Goal: Transaction & Acquisition: Book appointment/travel/reservation

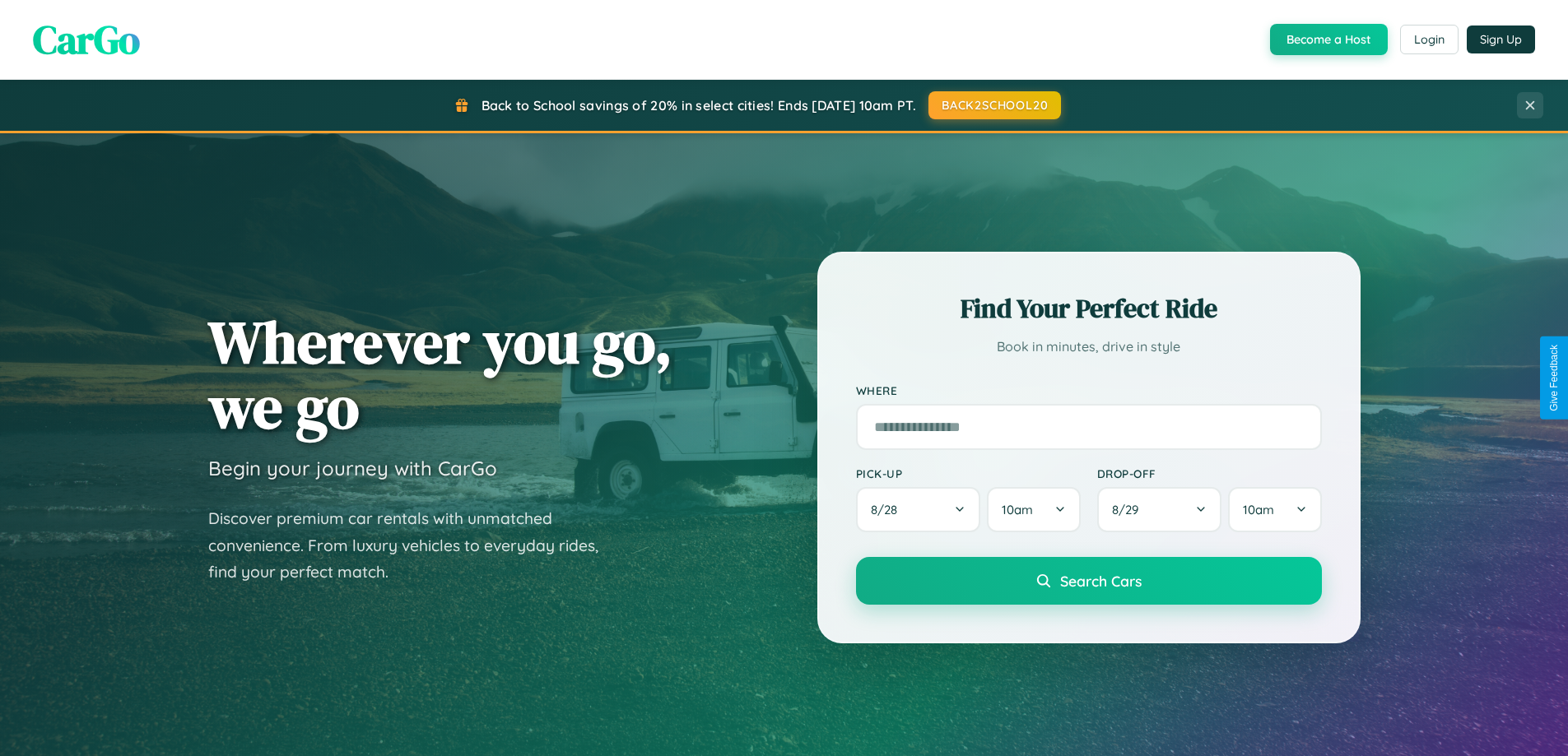
scroll to position [1133, 0]
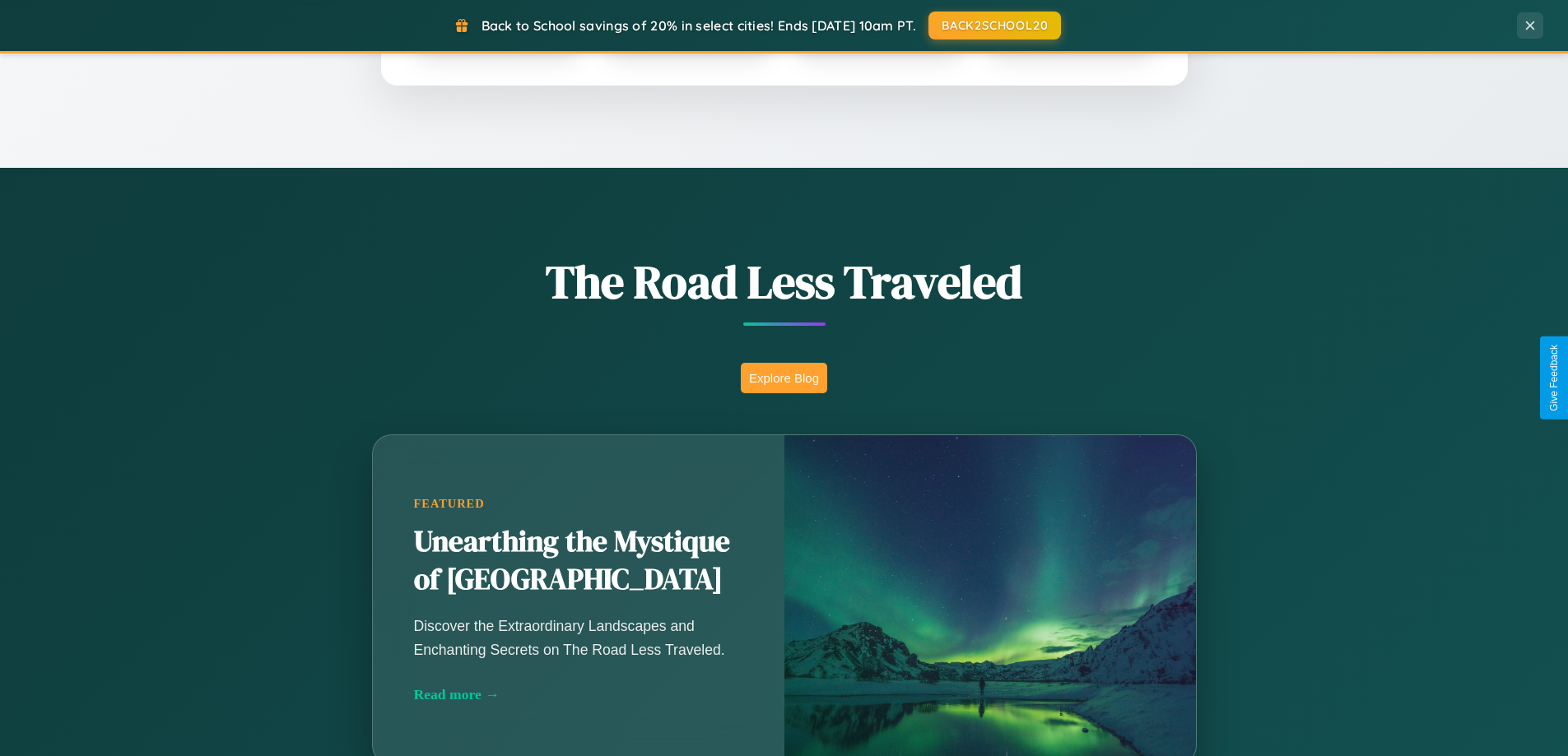
click at [783, 378] on button "Explore Blog" at bounding box center [783, 378] width 86 height 31
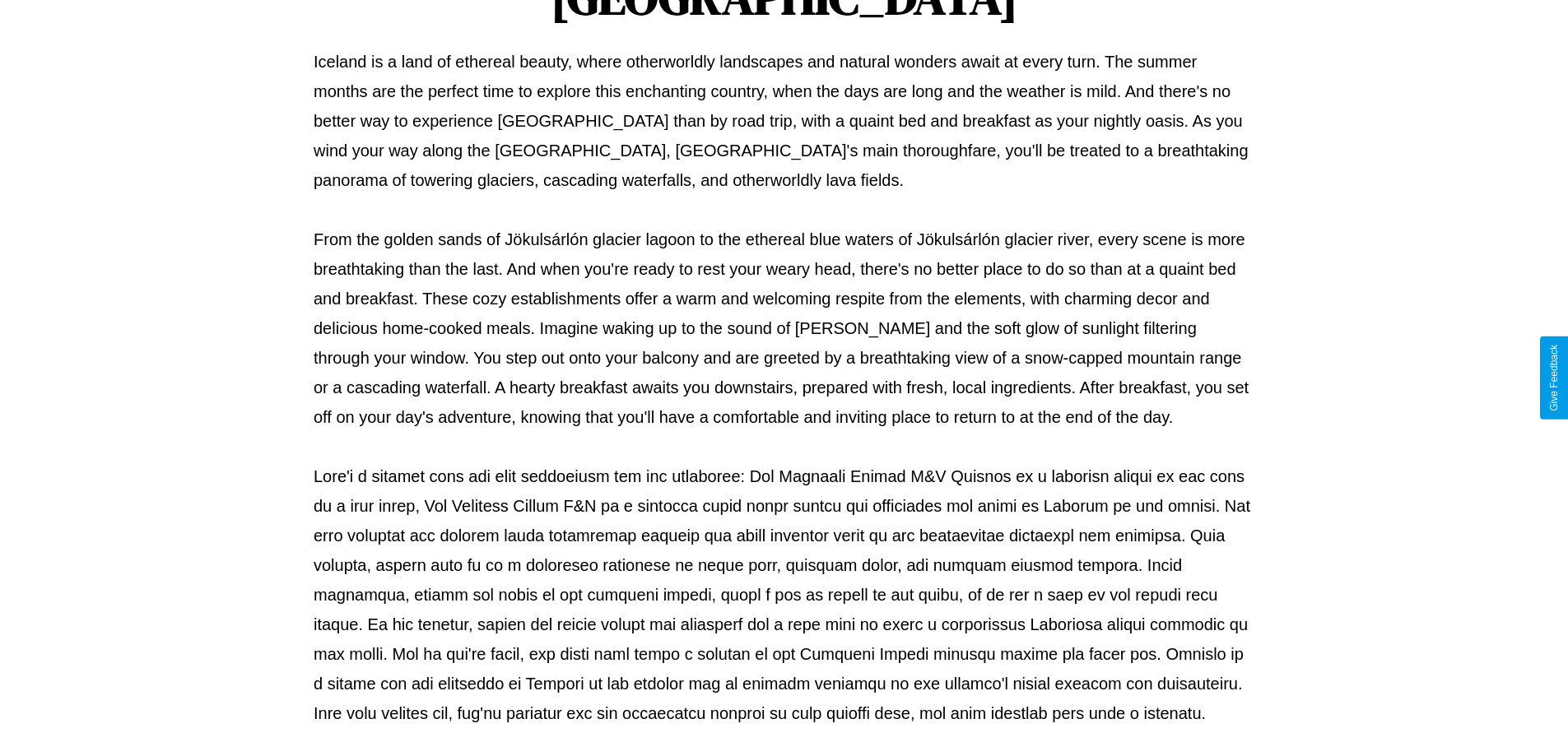
scroll to position [533, 0]
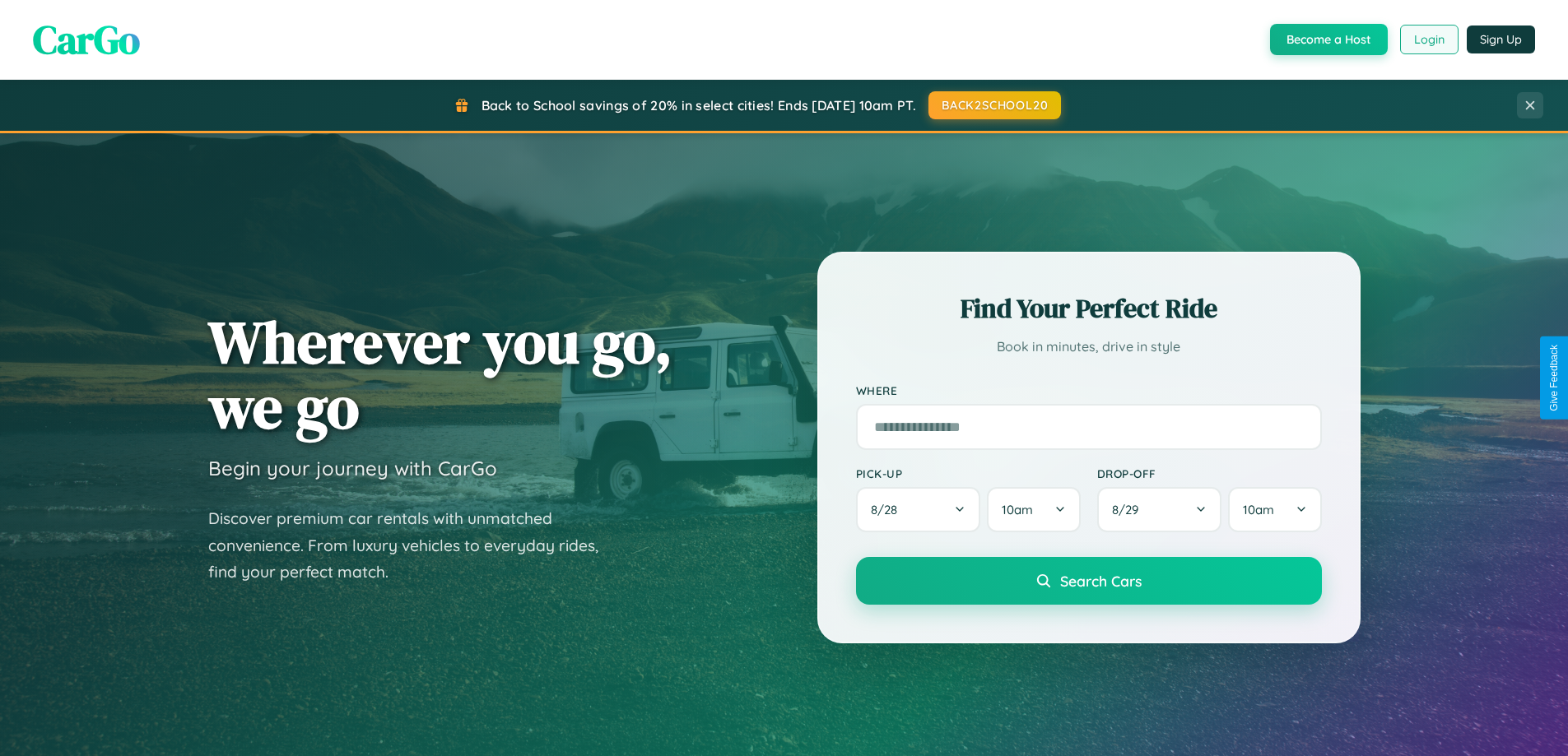
click at [1428, 39] on button "Login" at bounding box center [1428, 39] width 58 height 30
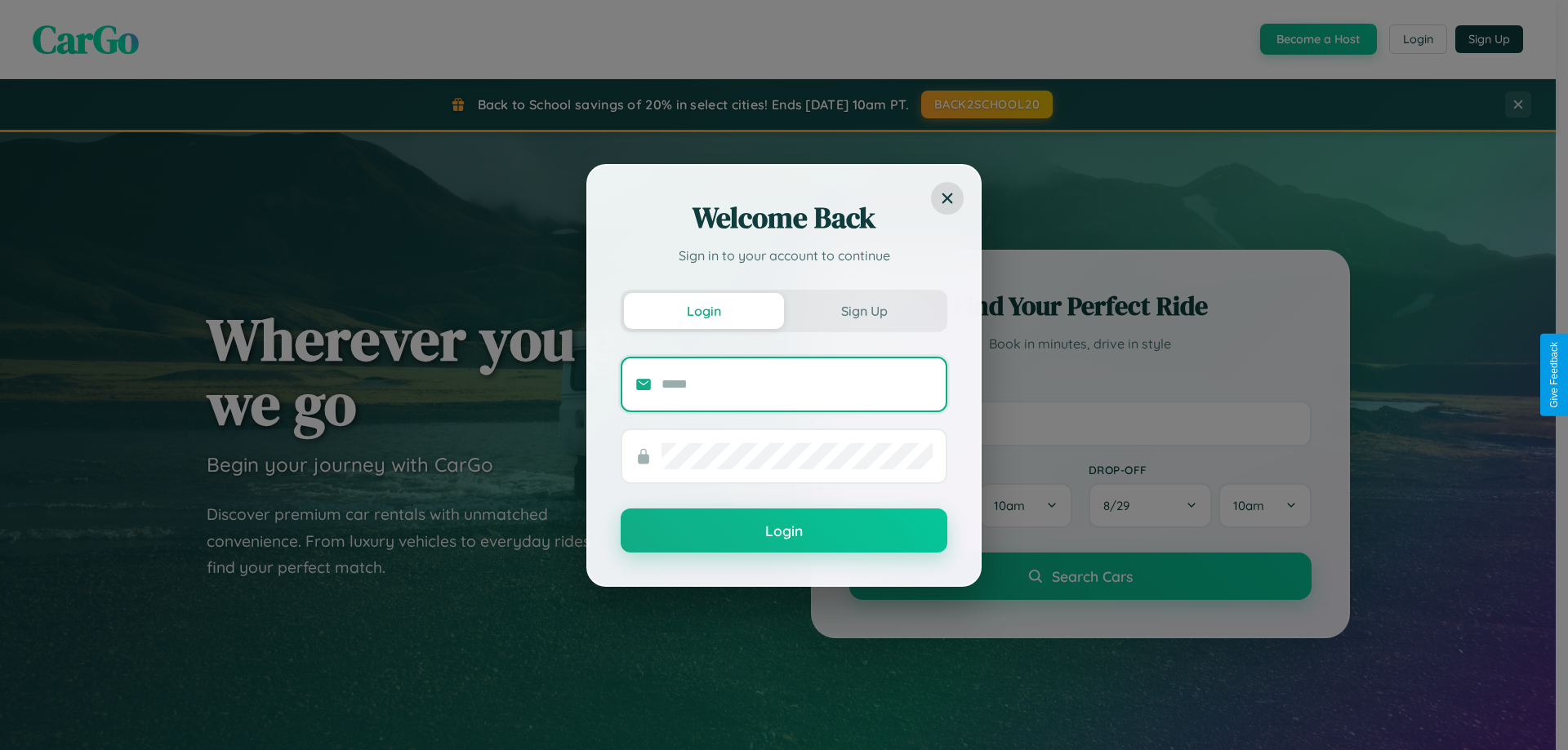
click at [797, 384] on input "text" at bounding box center [796, 384] width 271 height 26
type input "**********"
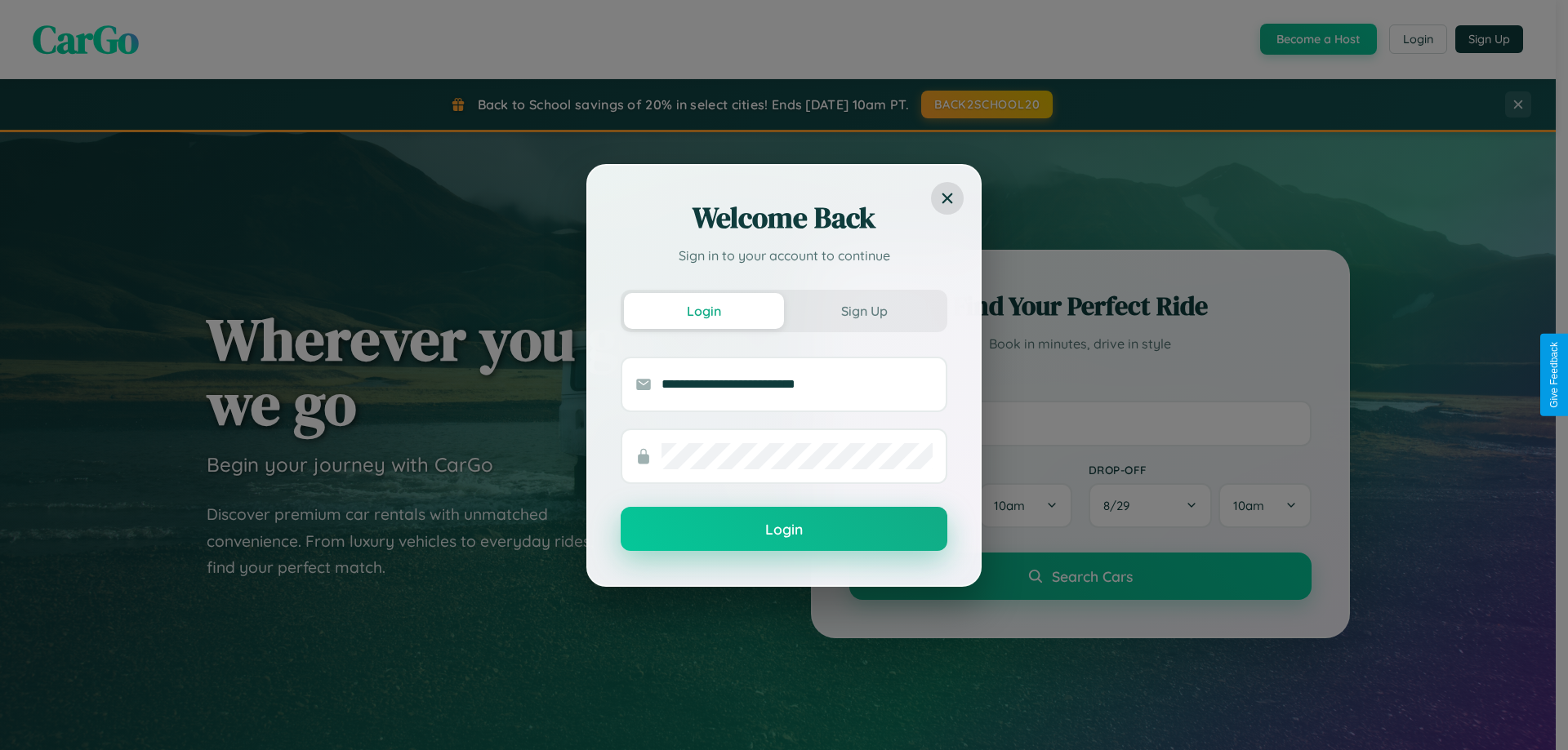
click at [784, 529] on button "Login" at bounding box center [783, 529] width 326 height 44
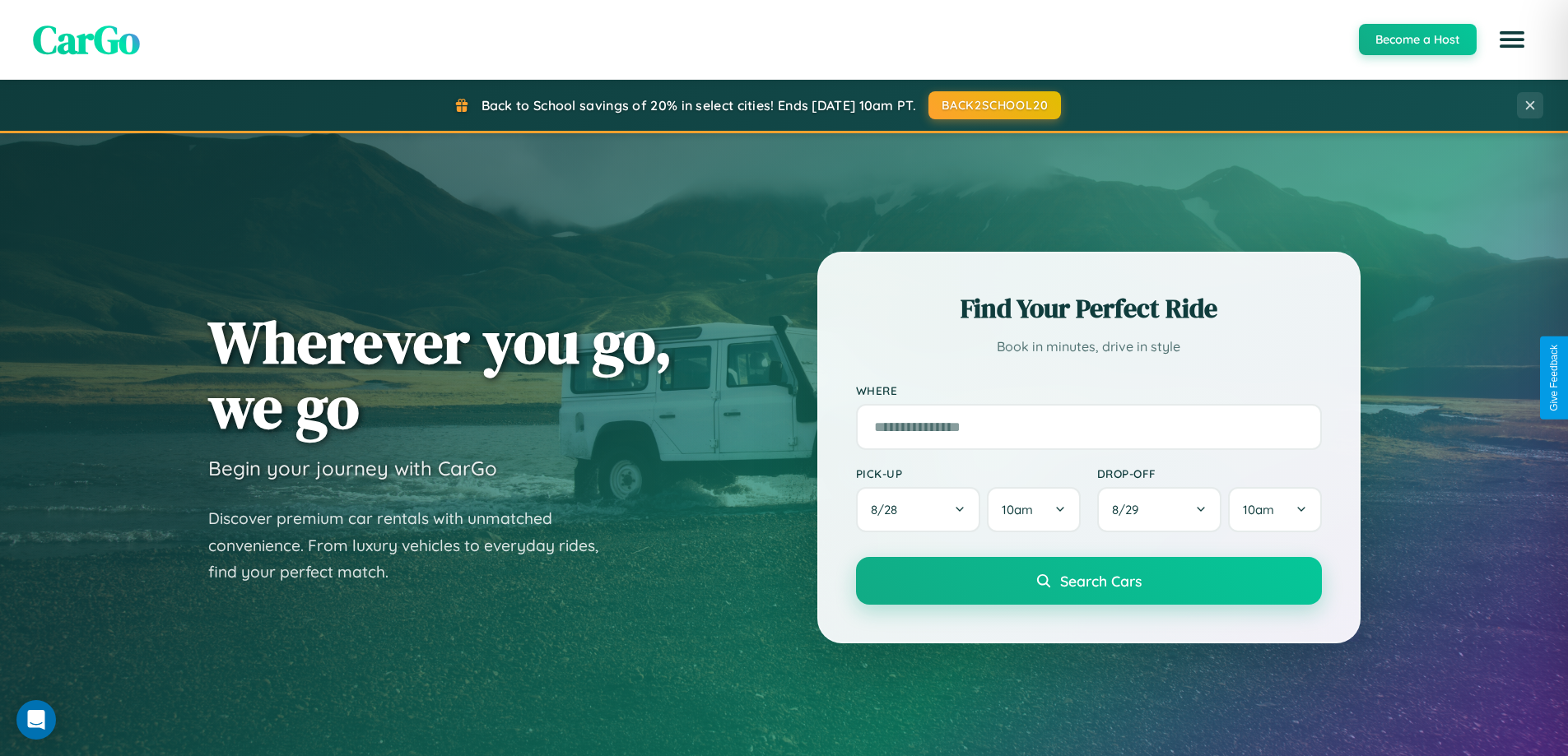
scroll to position [49, 0]
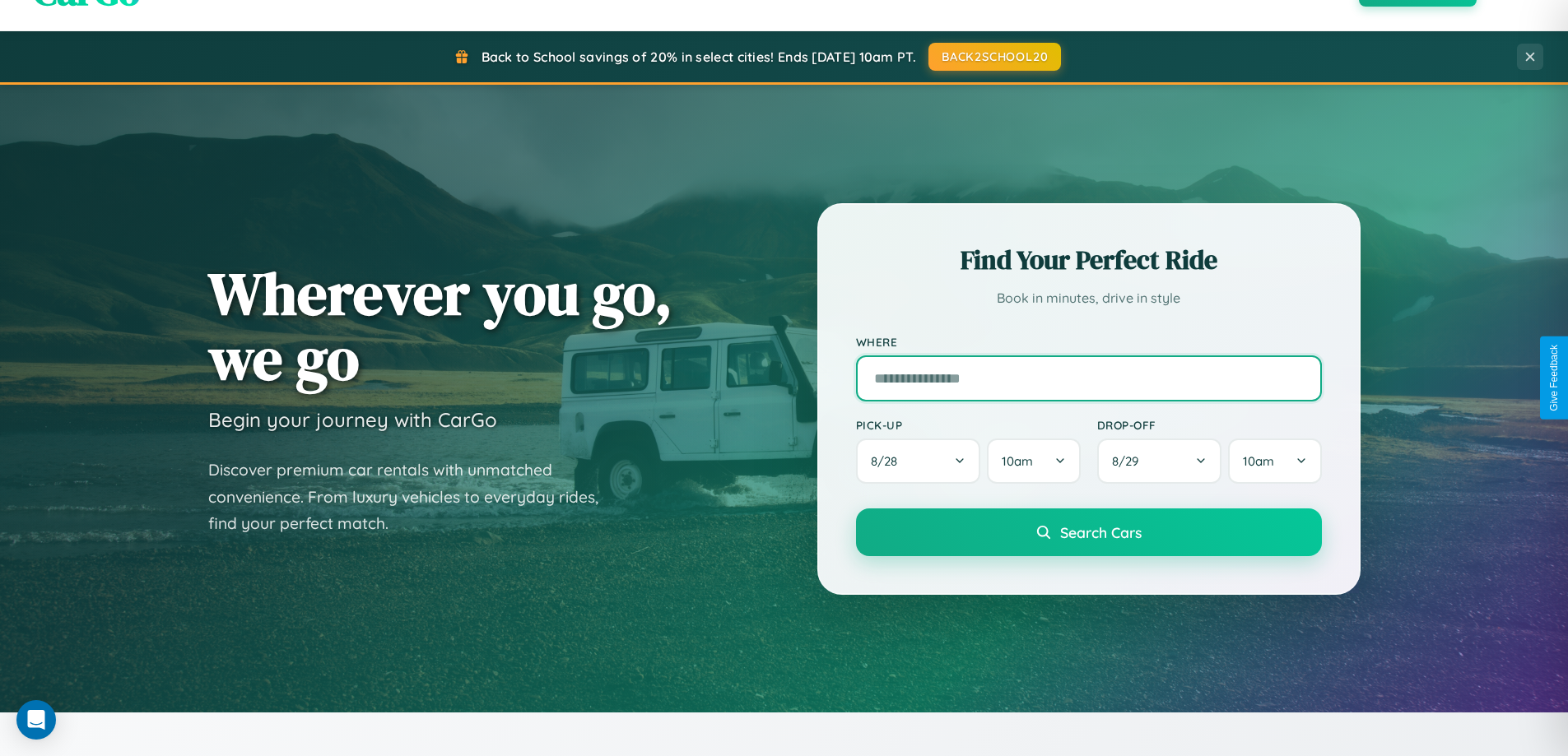
click at [1088, 378] on input "text" at bounding box center [1088, 378] width 466 height 46
type input "*********"
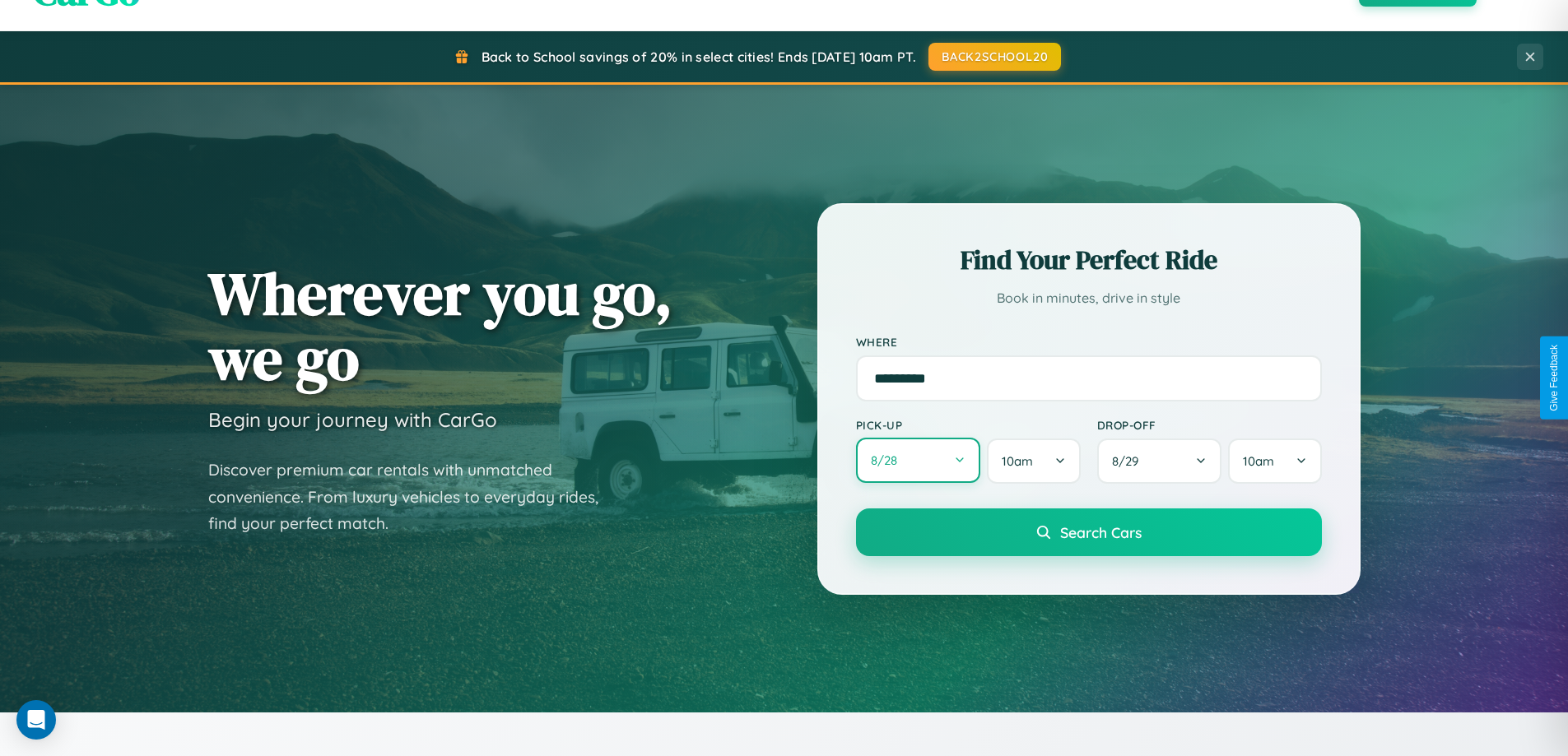
click at [917, 461] on button "8 / 28" at bounding box center [917, 460] width 125 height 45
select select "*"
select select "****"
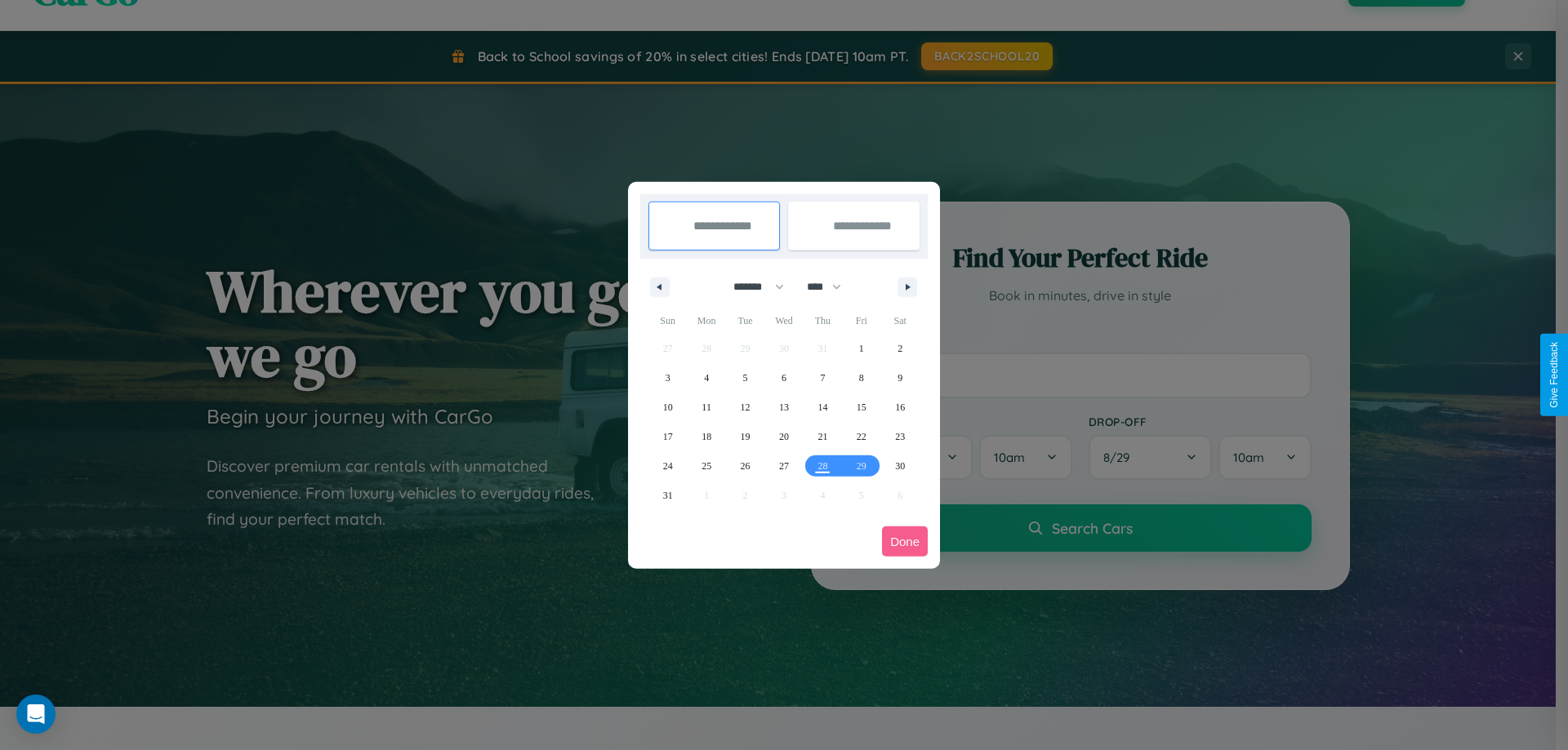
drag, startPoint x: 751, startPoint y: 286, endPoint x: 784, endPoint y: 327, distance: 52.6
click at [751, 286] on select "******* ******** ***** ***** *** **** **** ****** ********* ******* ******** **…" at bounding box center [755, 286] width 69 height 27
select select "**"
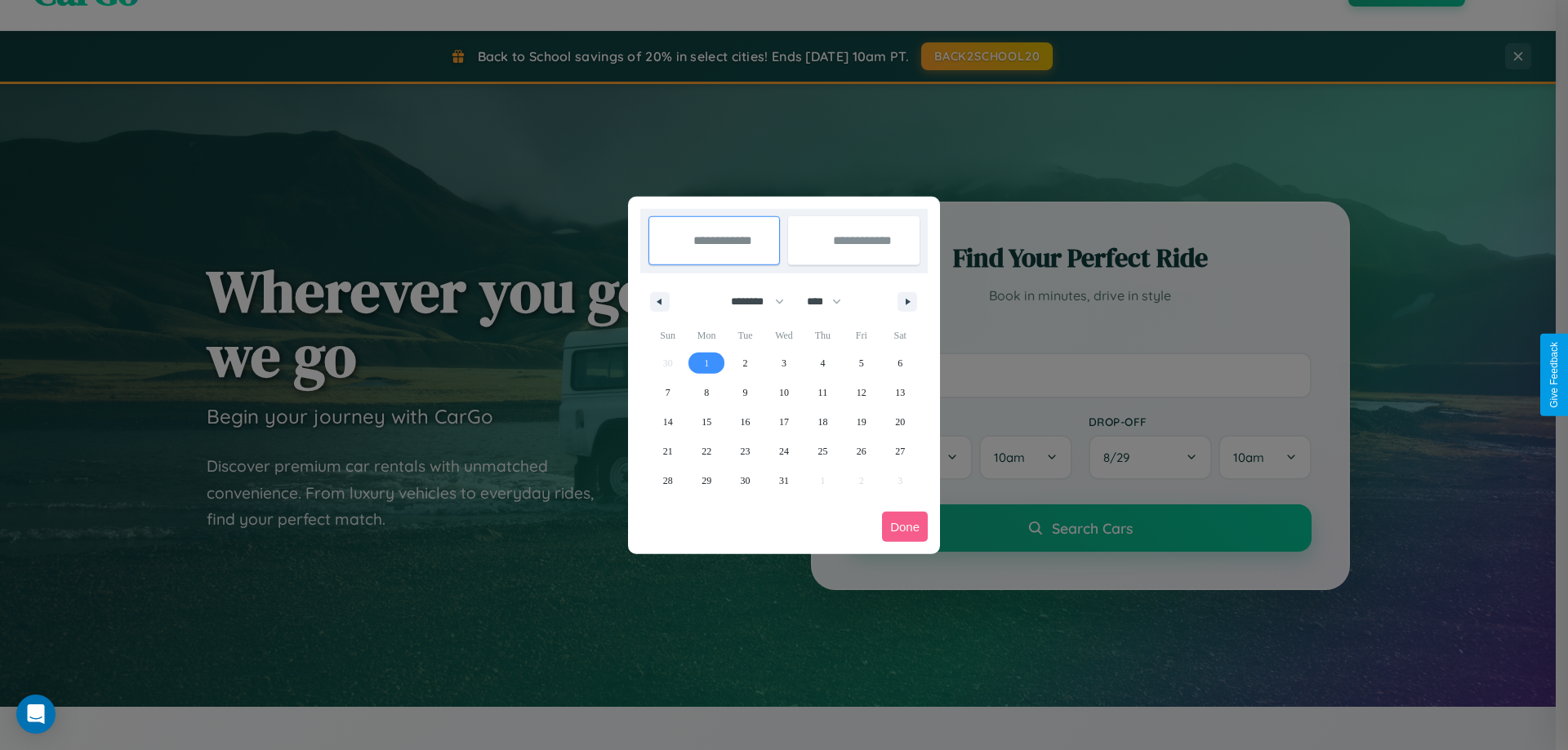
click at [706, 362] on span "1" at bounding box center [707, 363] width 5 height 29
type input "**********"
click at [783, 362] on span "3" at bounding box center [784, 363] width 5 height 29
type input "**********"
click at [905, 527] on button "Done" at bounding box center [904, 527] width 46 height 30
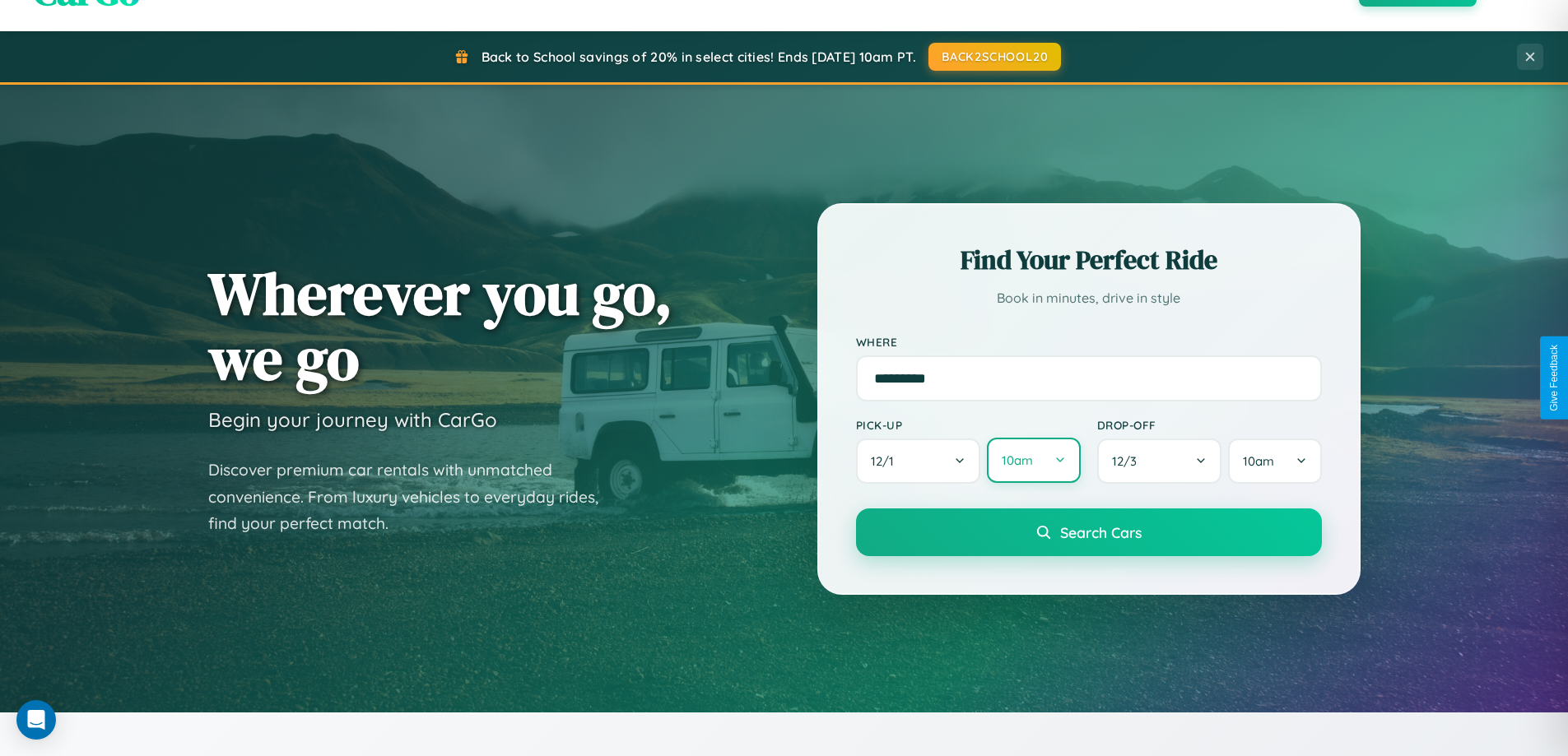
click at [1033, 460] on button "10am" at bounding box center [1033, 460] width 93 height 45
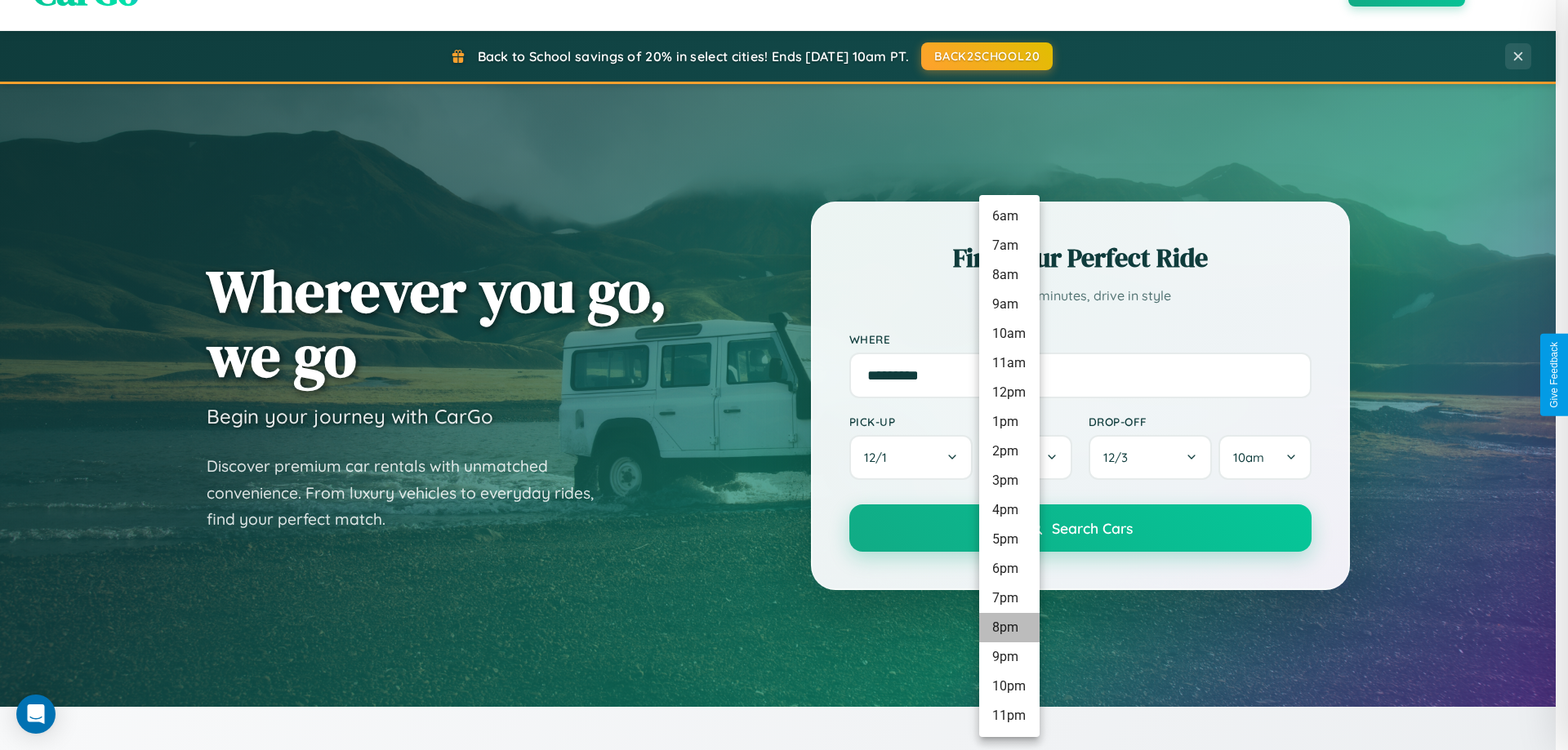
click at [1009, 628] on li "8pm" at bounding box center [1010, 628] width 61 height 29
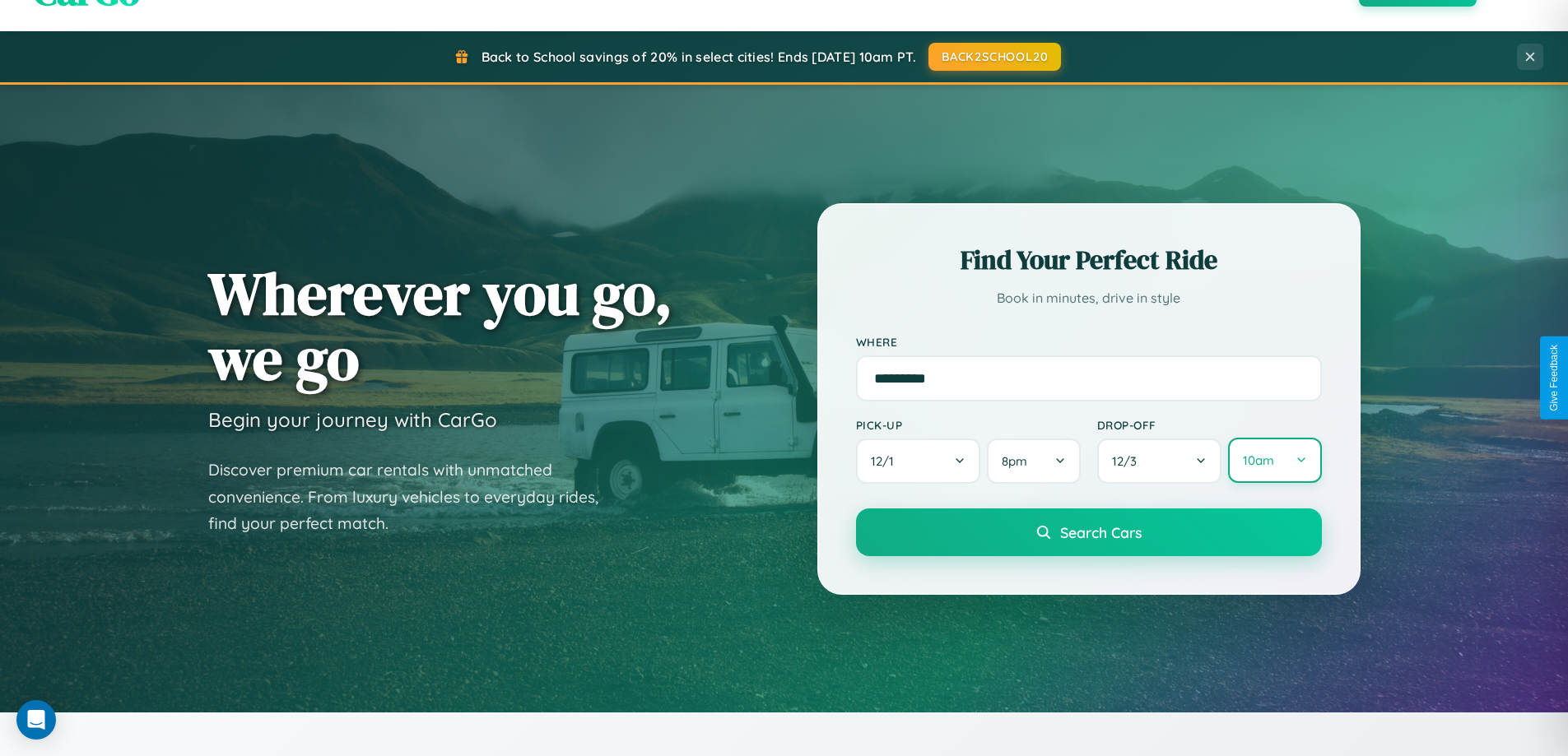
click at [1274, 460] on button "10am" at bounding box center [1274, 460] width 93 height 45
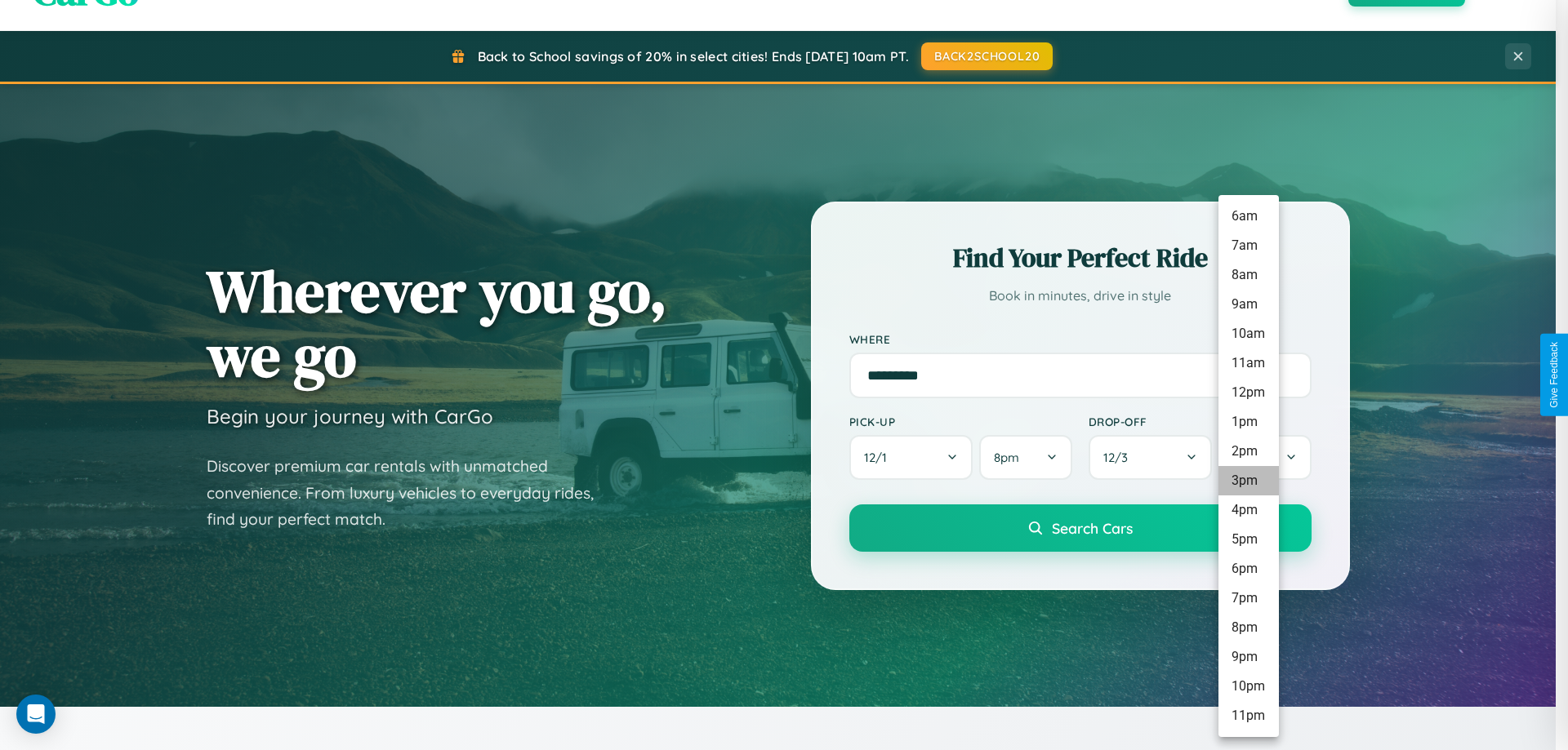
click at [1248, 481] on li "3pm" at bounding box center [1249, 481] width 61 height 29
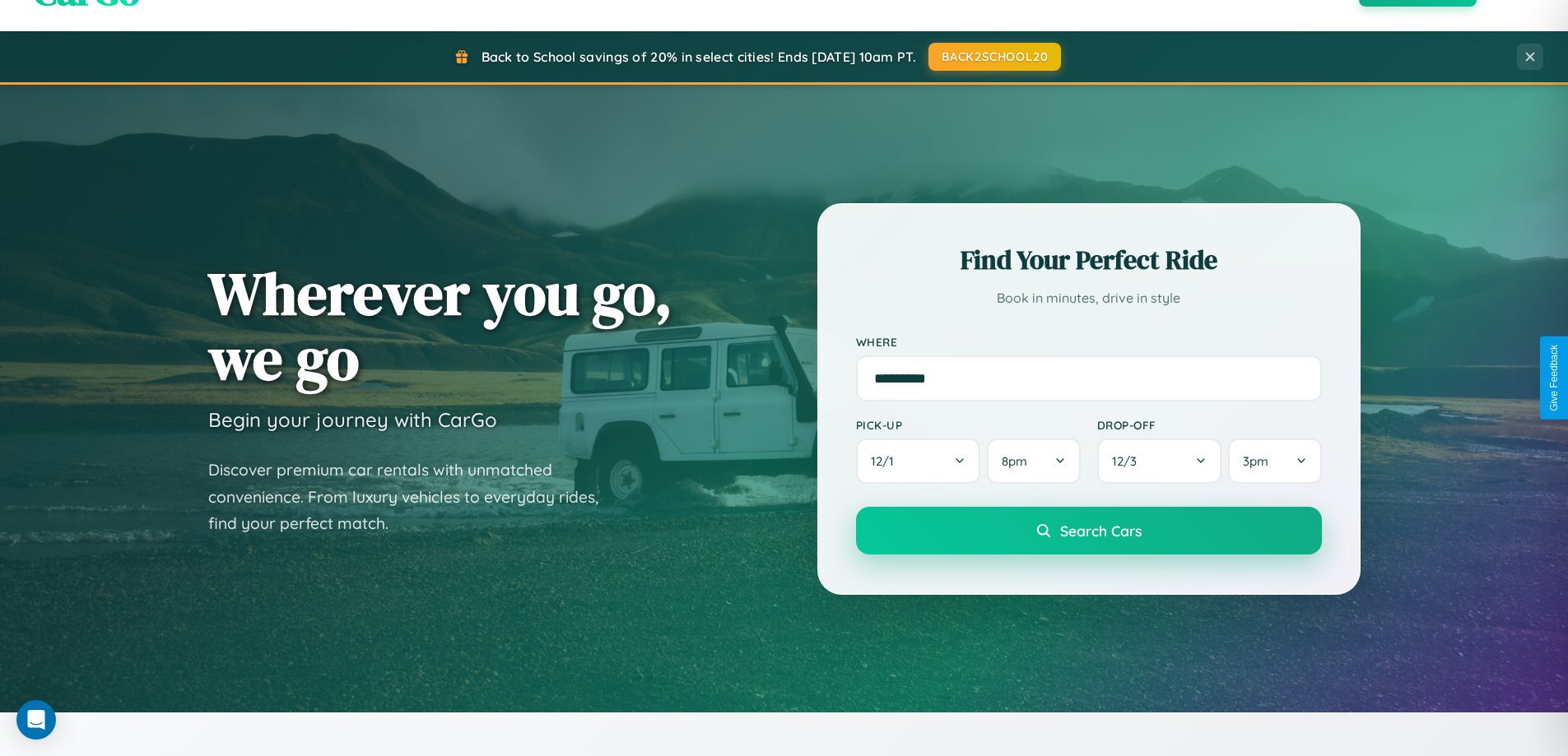
click at [1088, 533] on span "Search Cars" at bounding box center [1101, 530] width 81 height 18
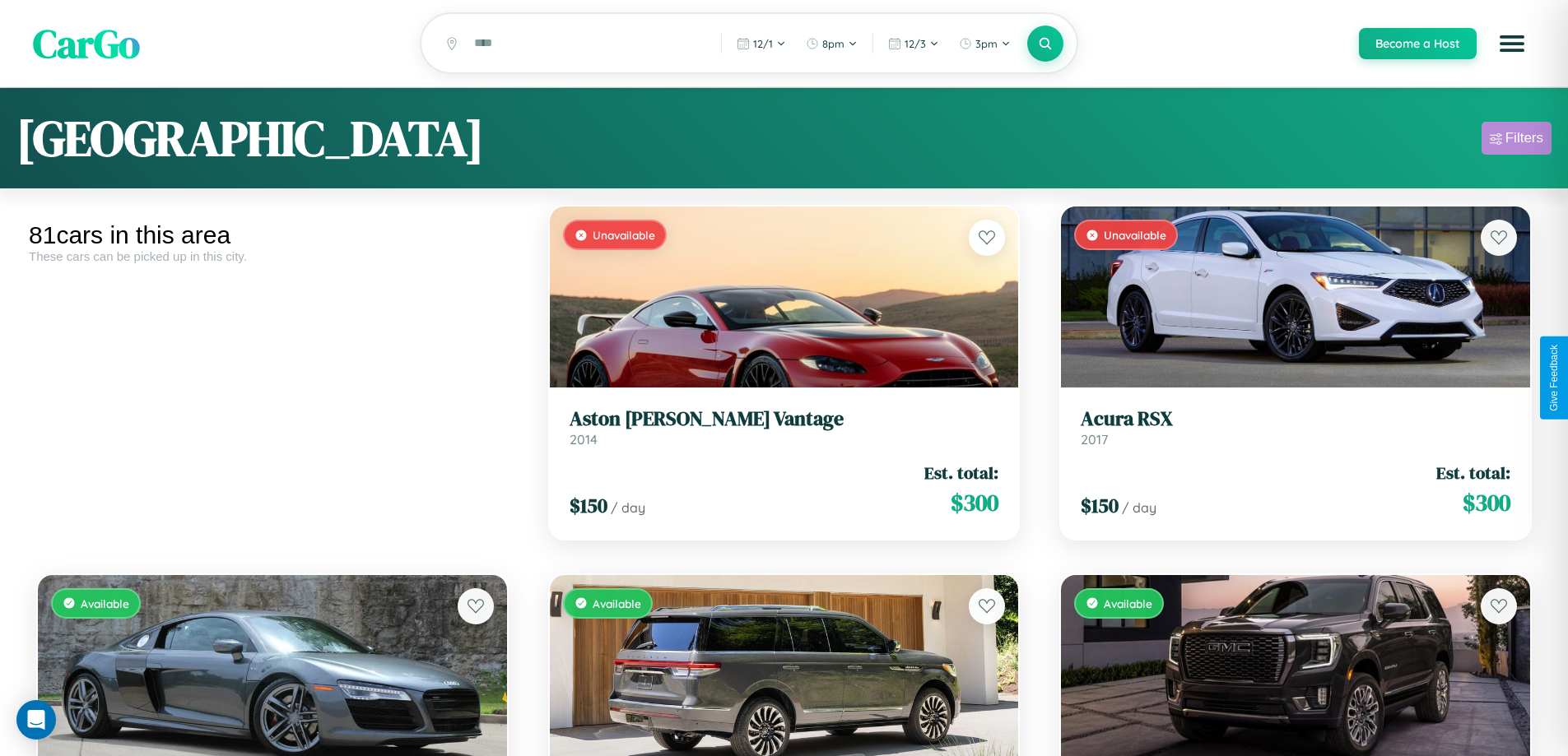
click at [1516, 140] on div "Filters" at bounding box center [1524, 138] width 37 height 17
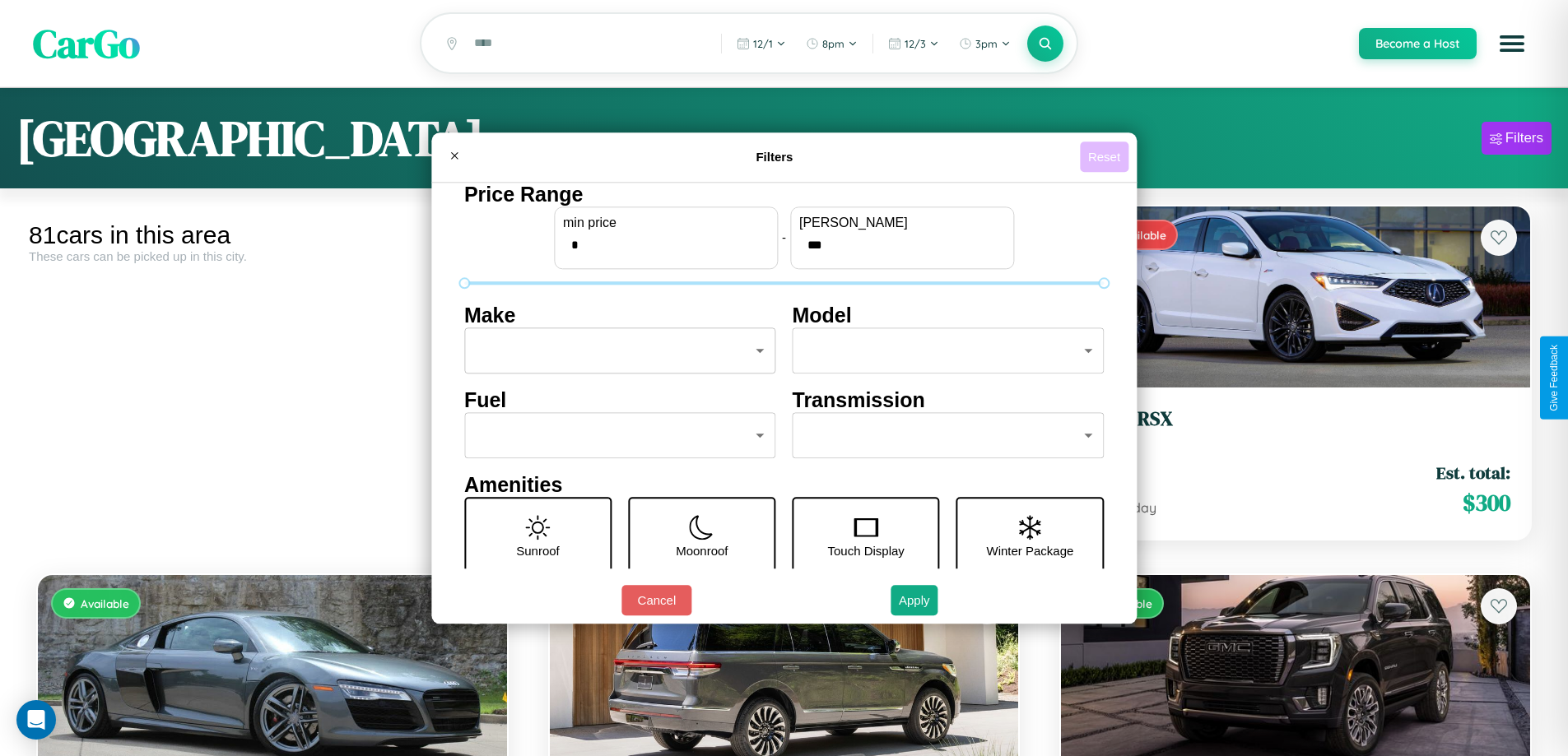
click at [1106, 156] on button "Reset" at bounding box center [1104, 156] width 49 height 31
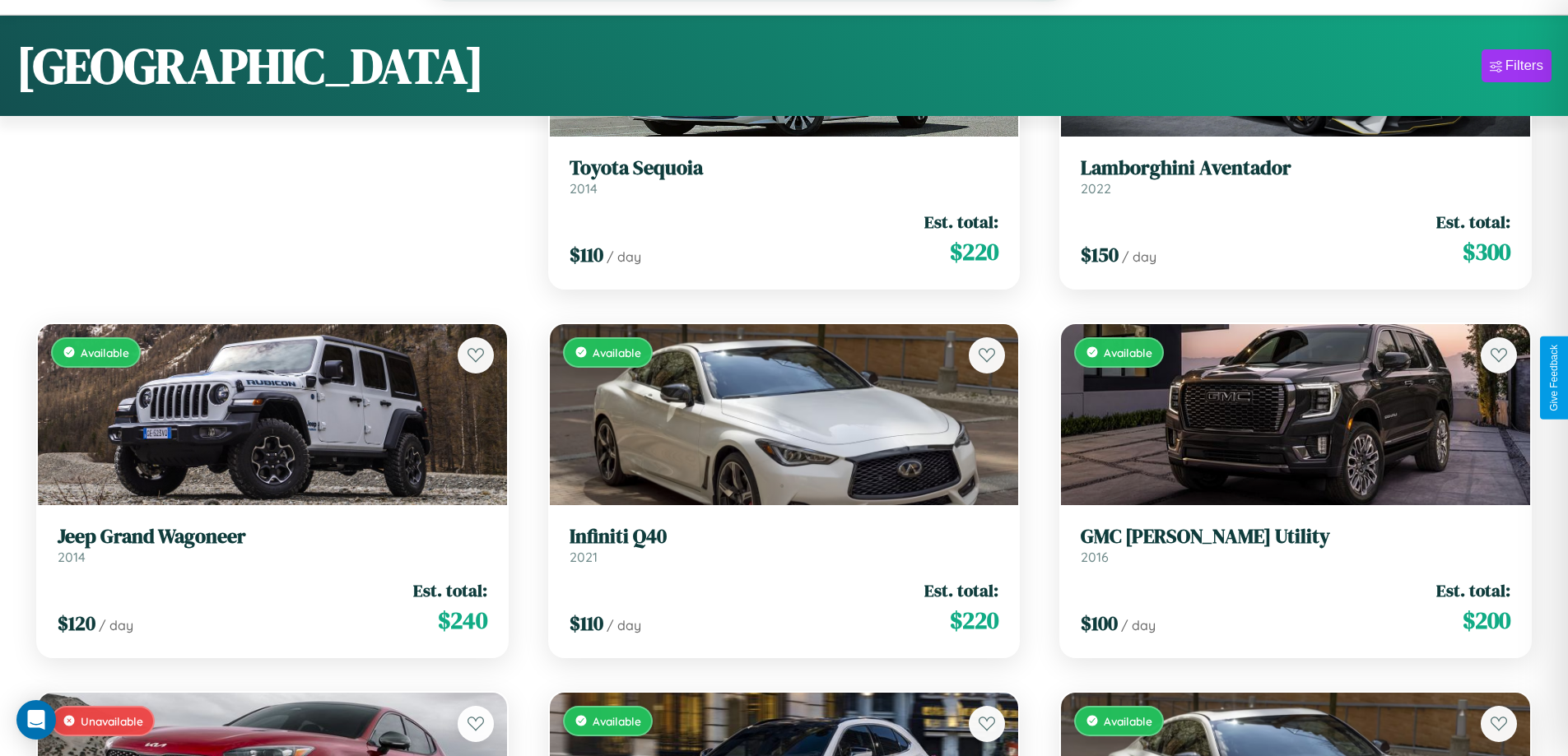
scroll to position [3180, 0]
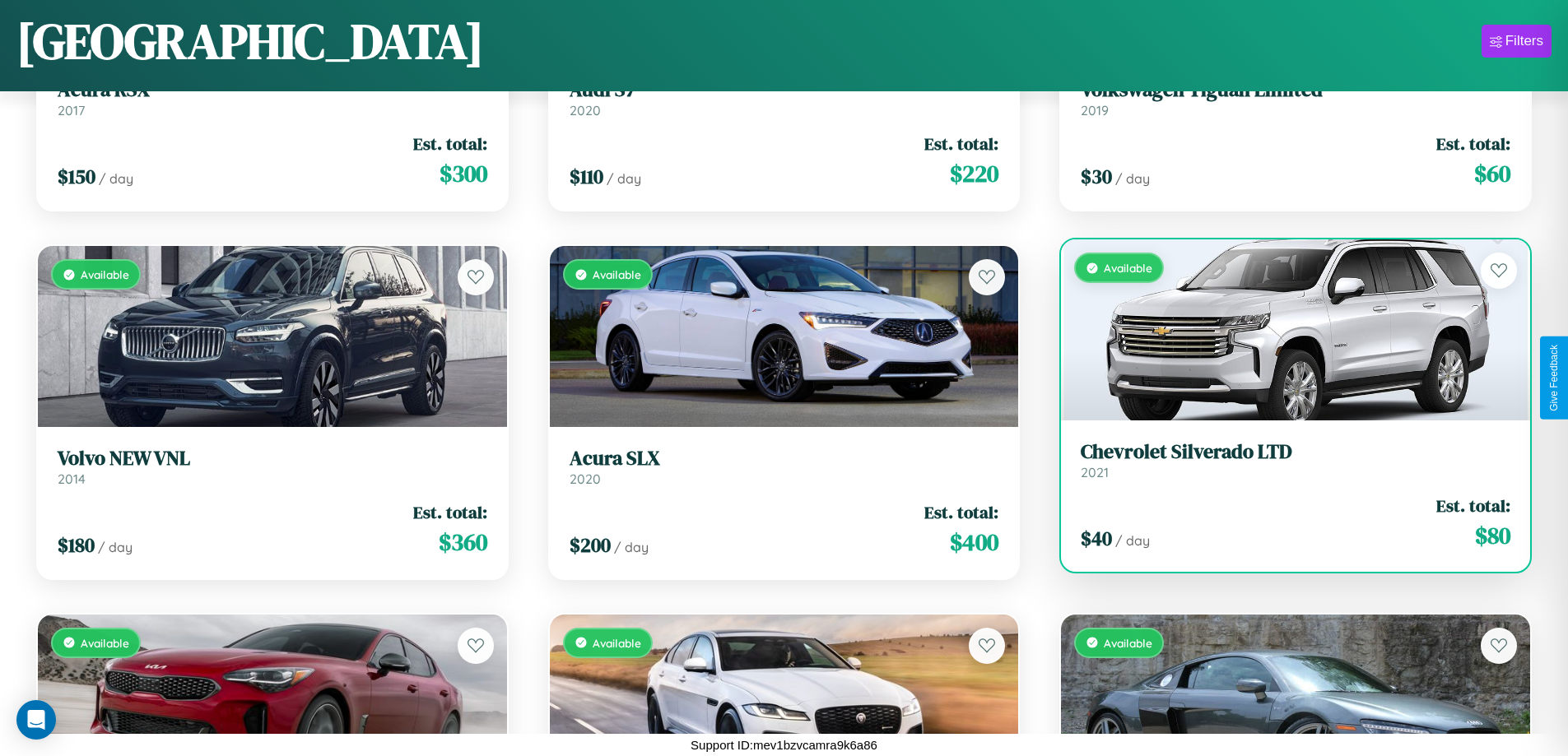
click at [1285, 330] on div "Available" at bounding box center [1295, 330] width 469 height 181
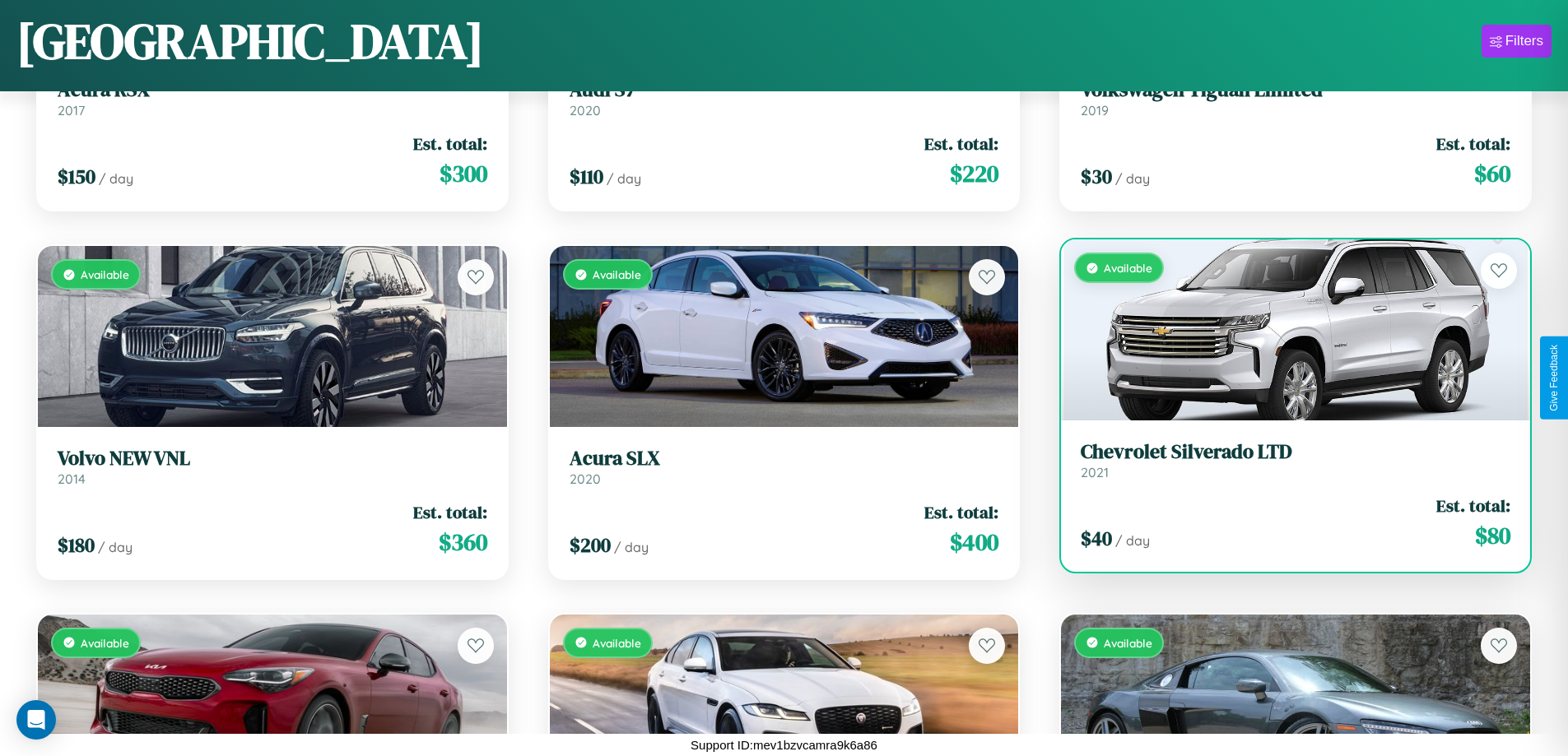
click at [1285, 330] on div "Available" at bounding box center [1295, 330] width 469 height 181
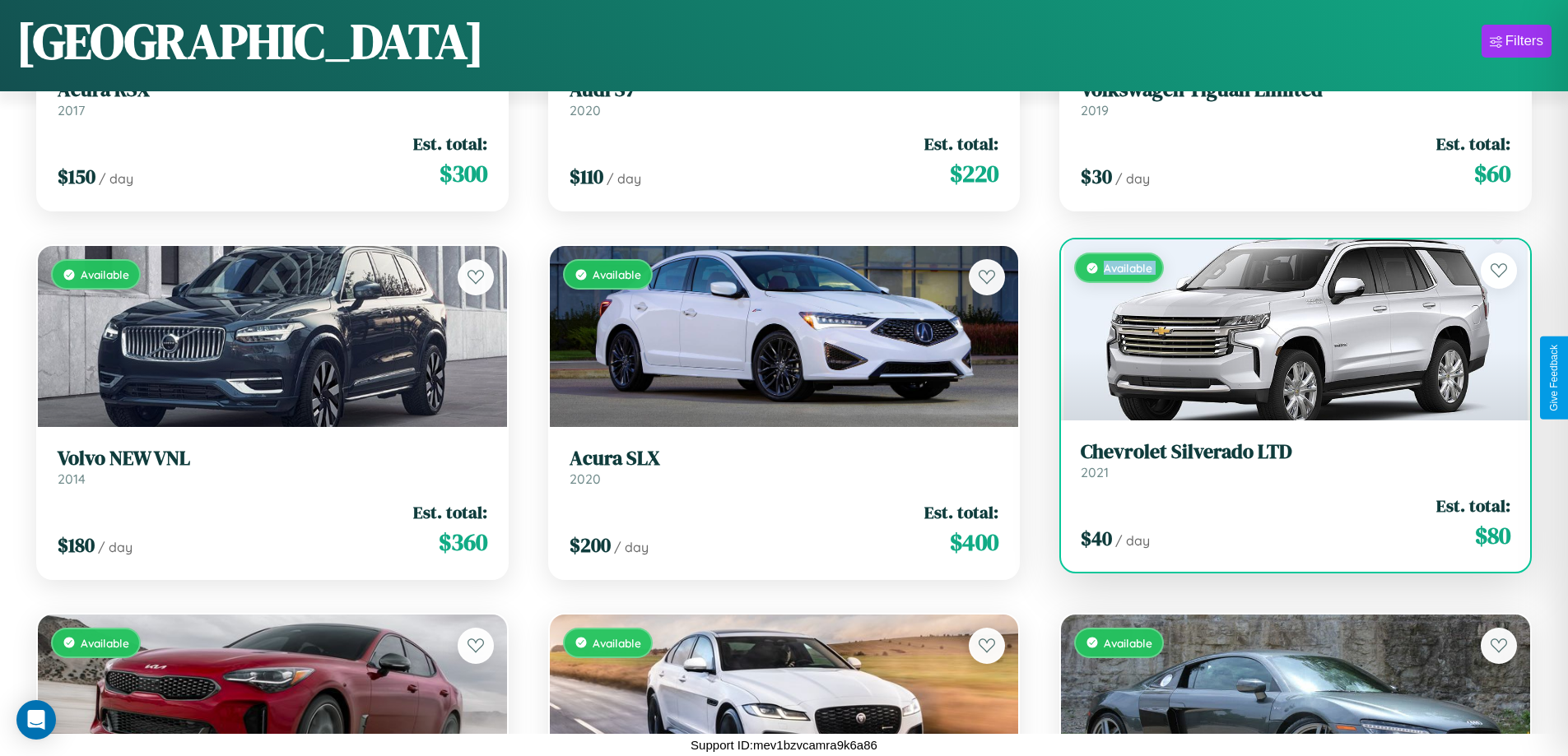
click at [1285, 330] on div "Available" at bounding box center [1295, 330] width 469 height 181
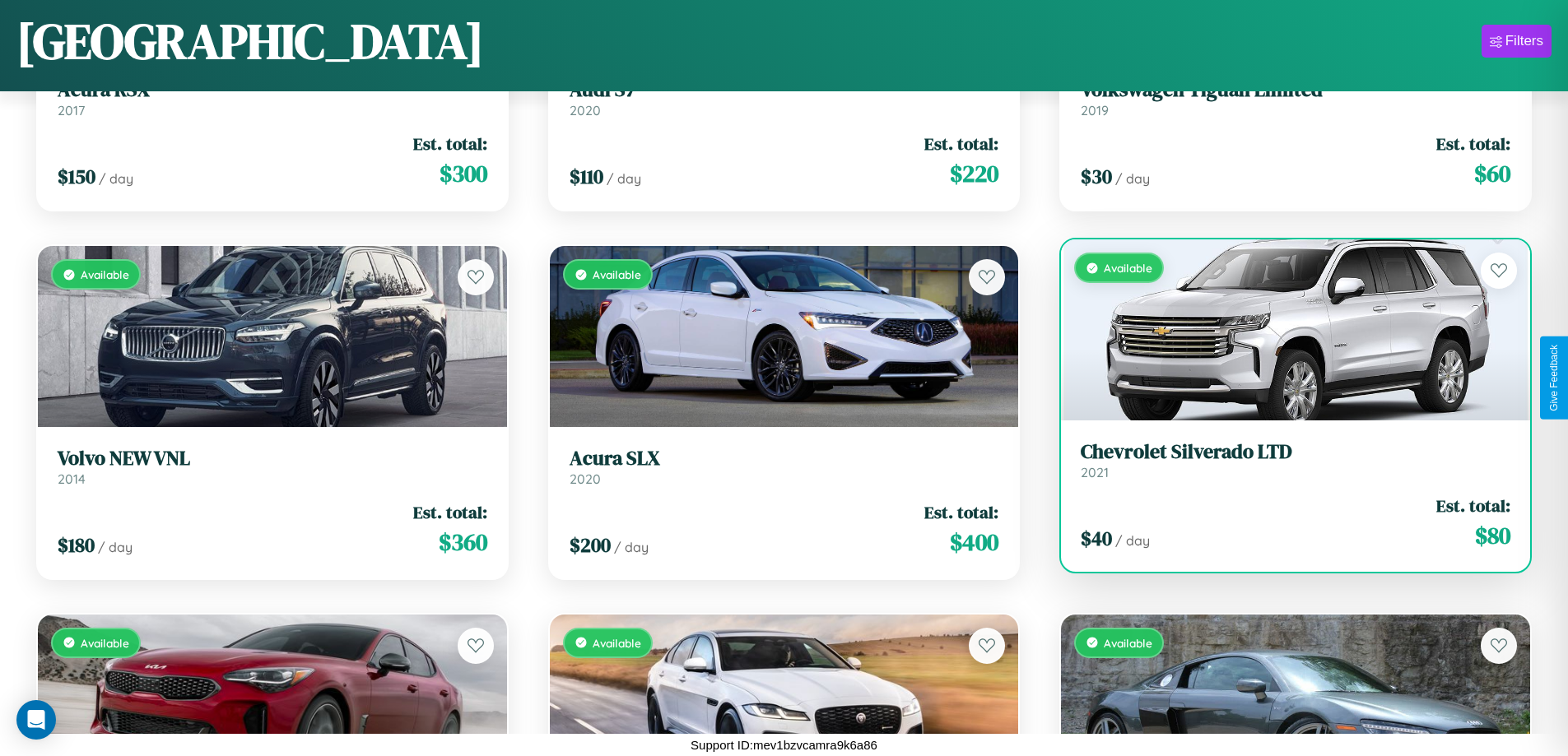
click at [1285, 330] on div "Available" at bounding box center [1295, 330] width 469 height 181
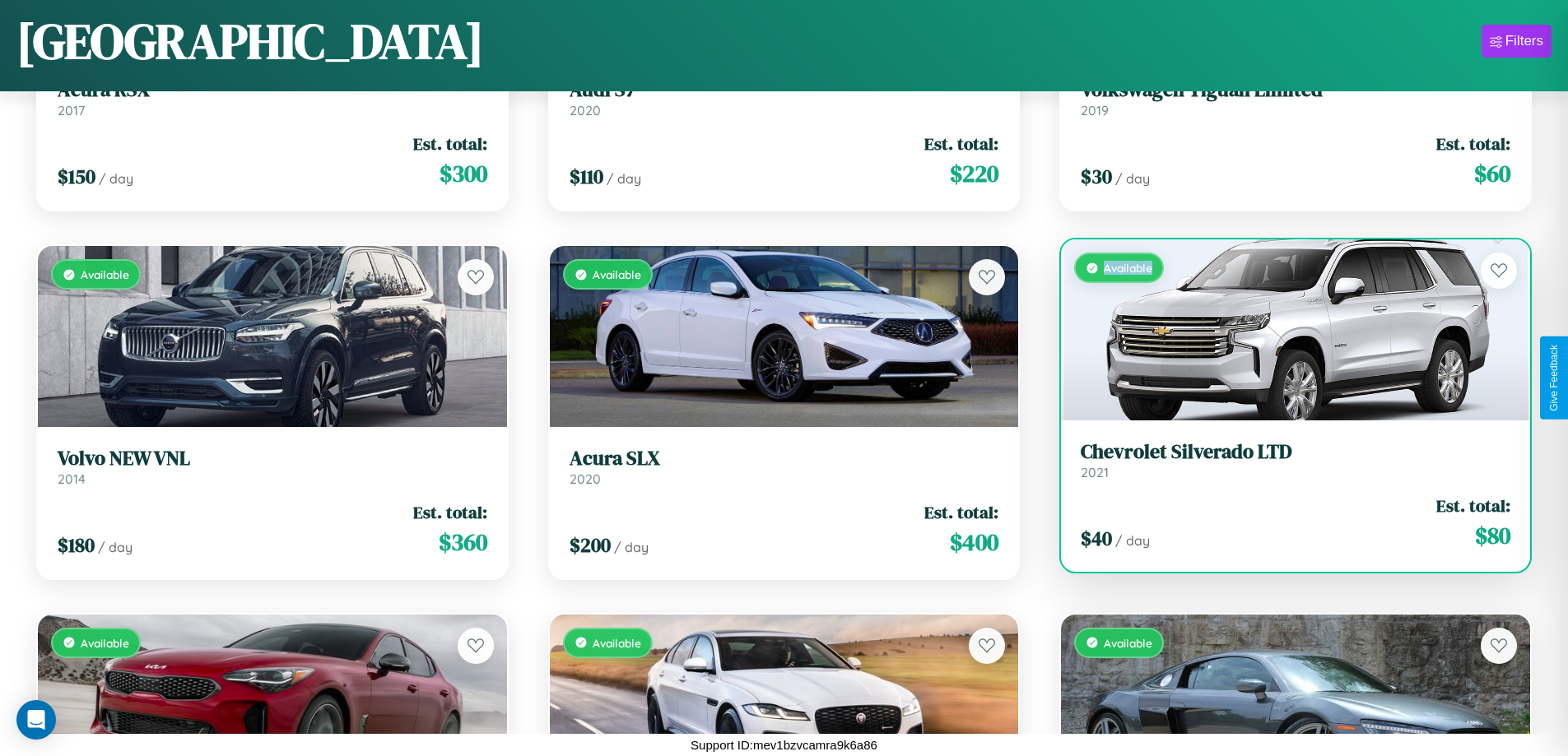
click at [1285, 330] on div "Available" at bounding box center [1295, 330] width 469 height 181
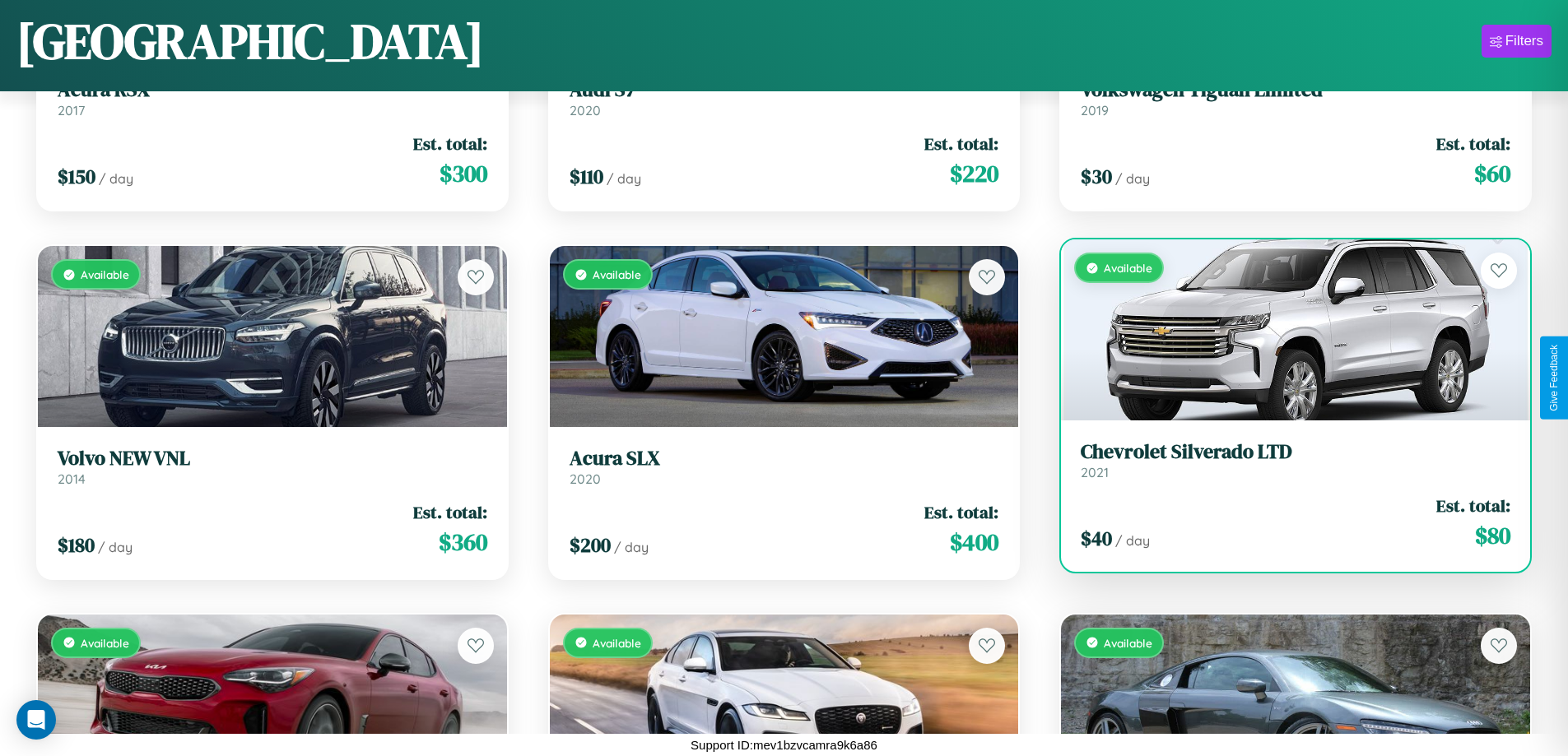
click at [1285, 460] on h3 "Chevrolet Silverado LTD" at bounding box center [1295, 452] width 430 height 24
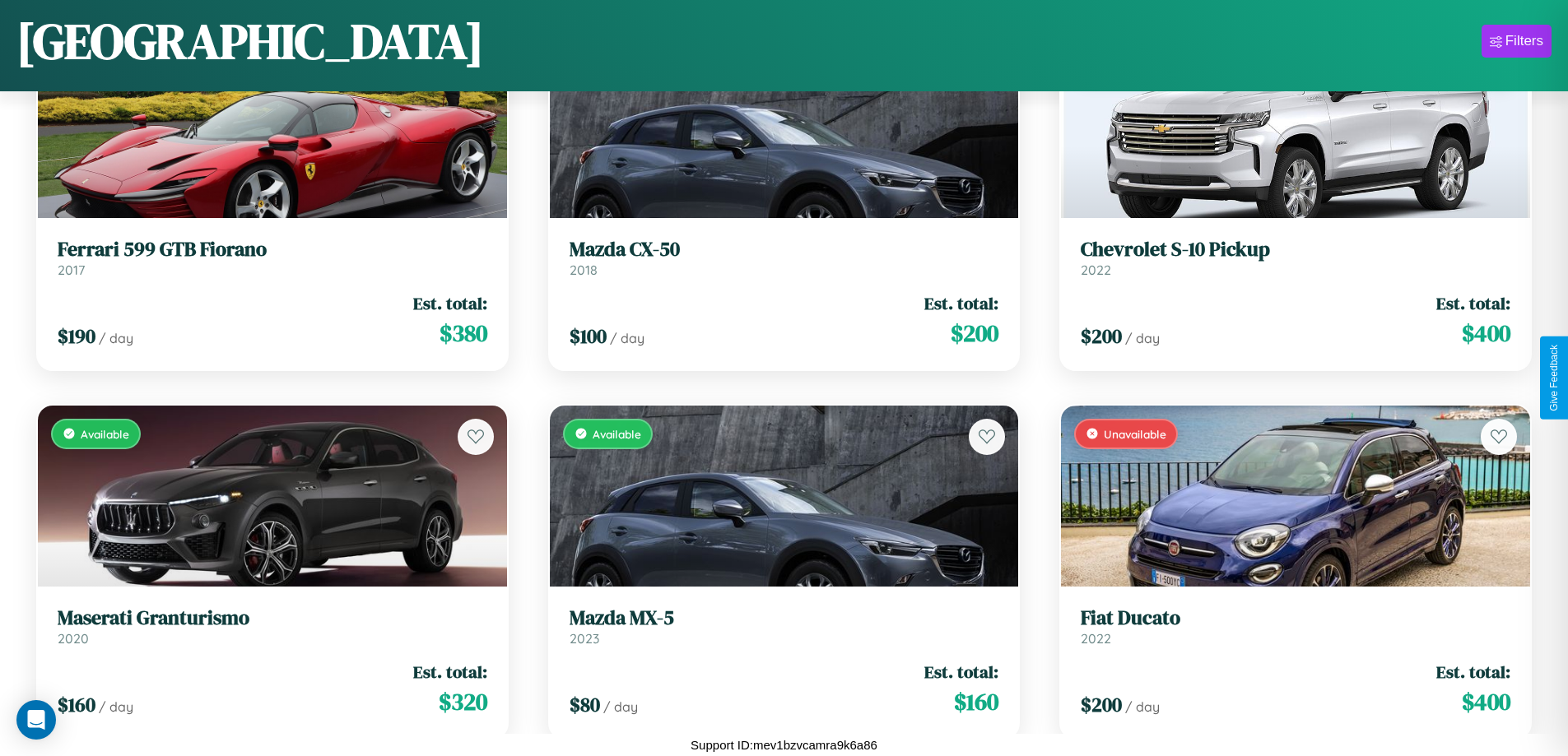
scroll to position [1705, 0]
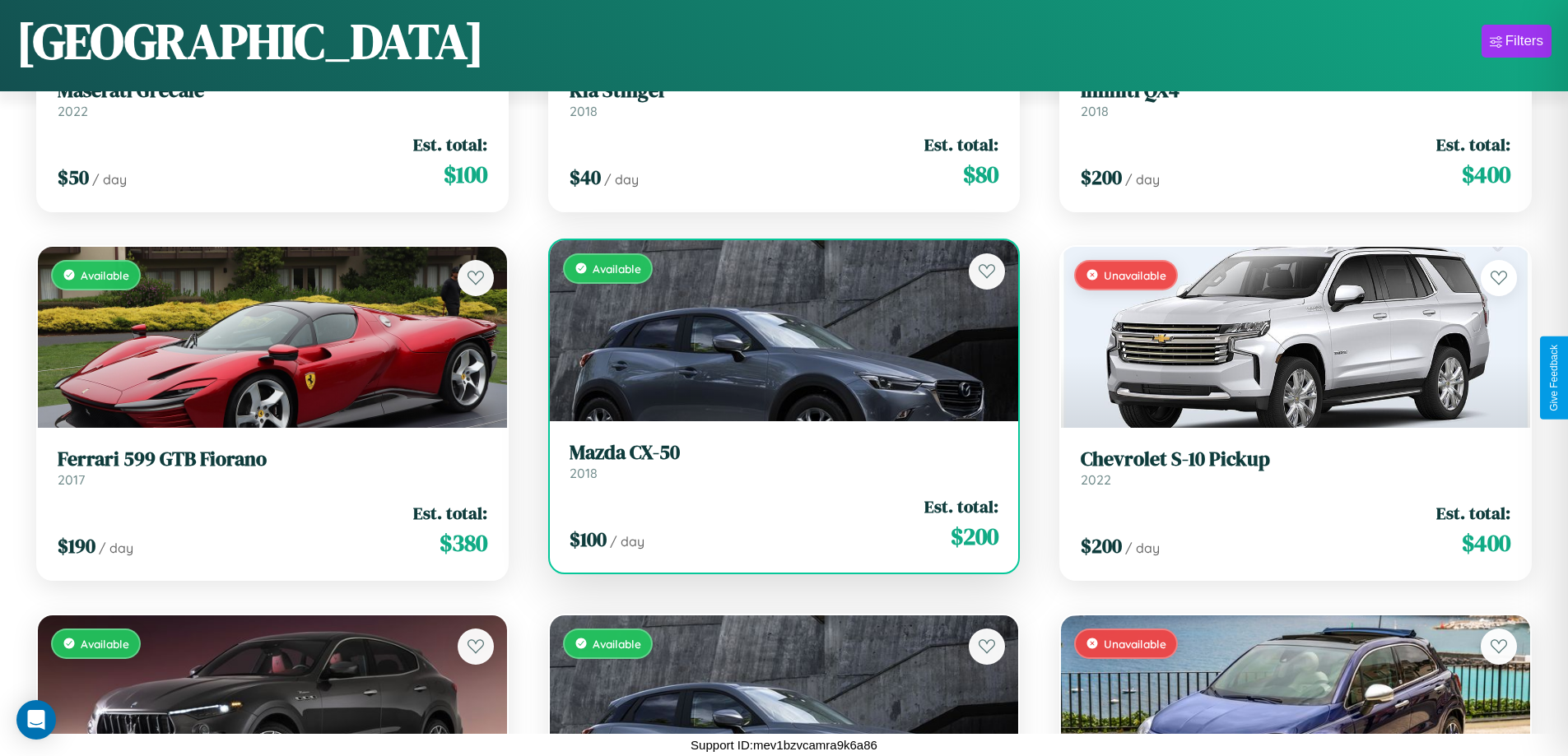
click at [777, 330] on div "Available" at bounding box center [784, 331] width 469 height 181
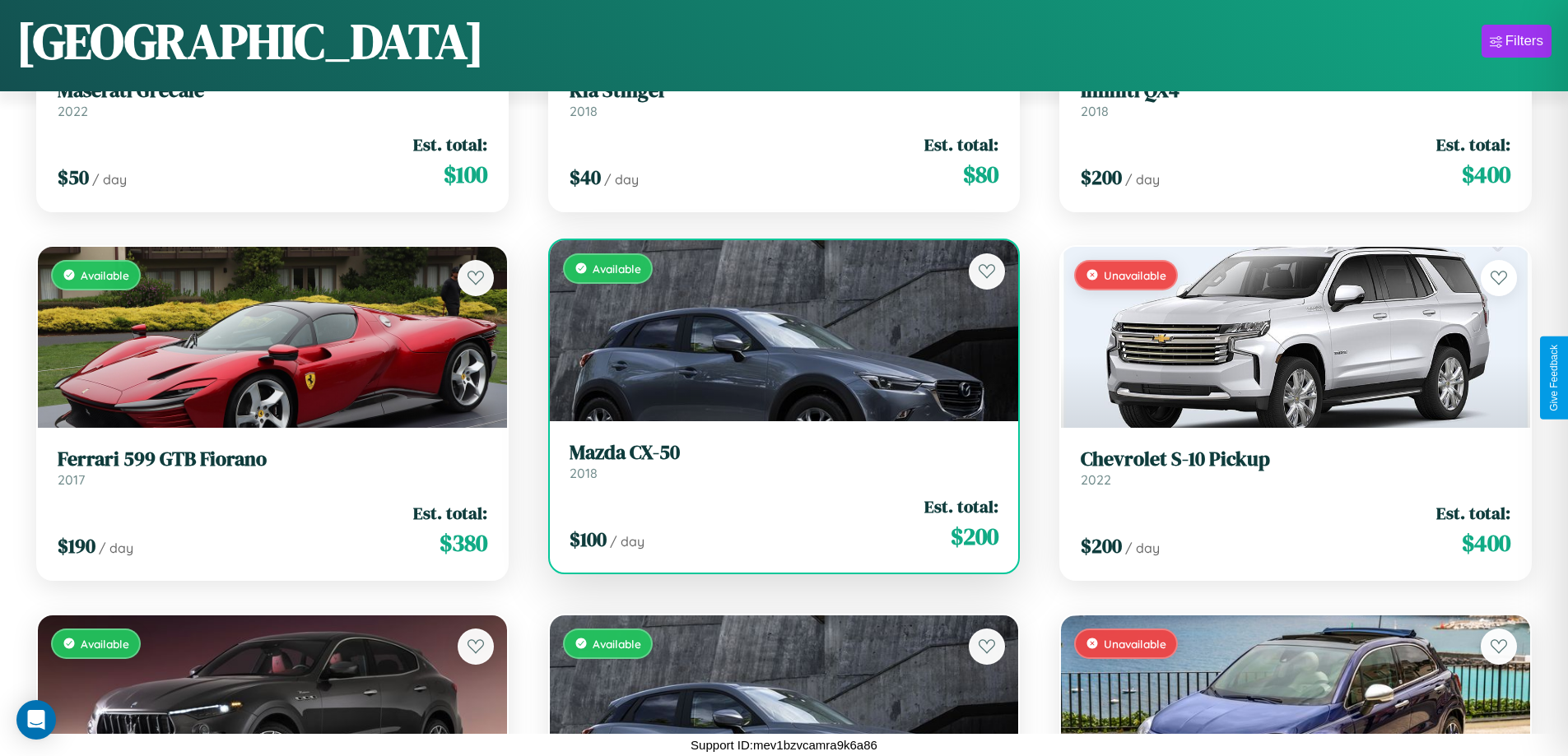
click at [777, 330] on div "Available" at bounding box center [784, 331] width 469 height 181
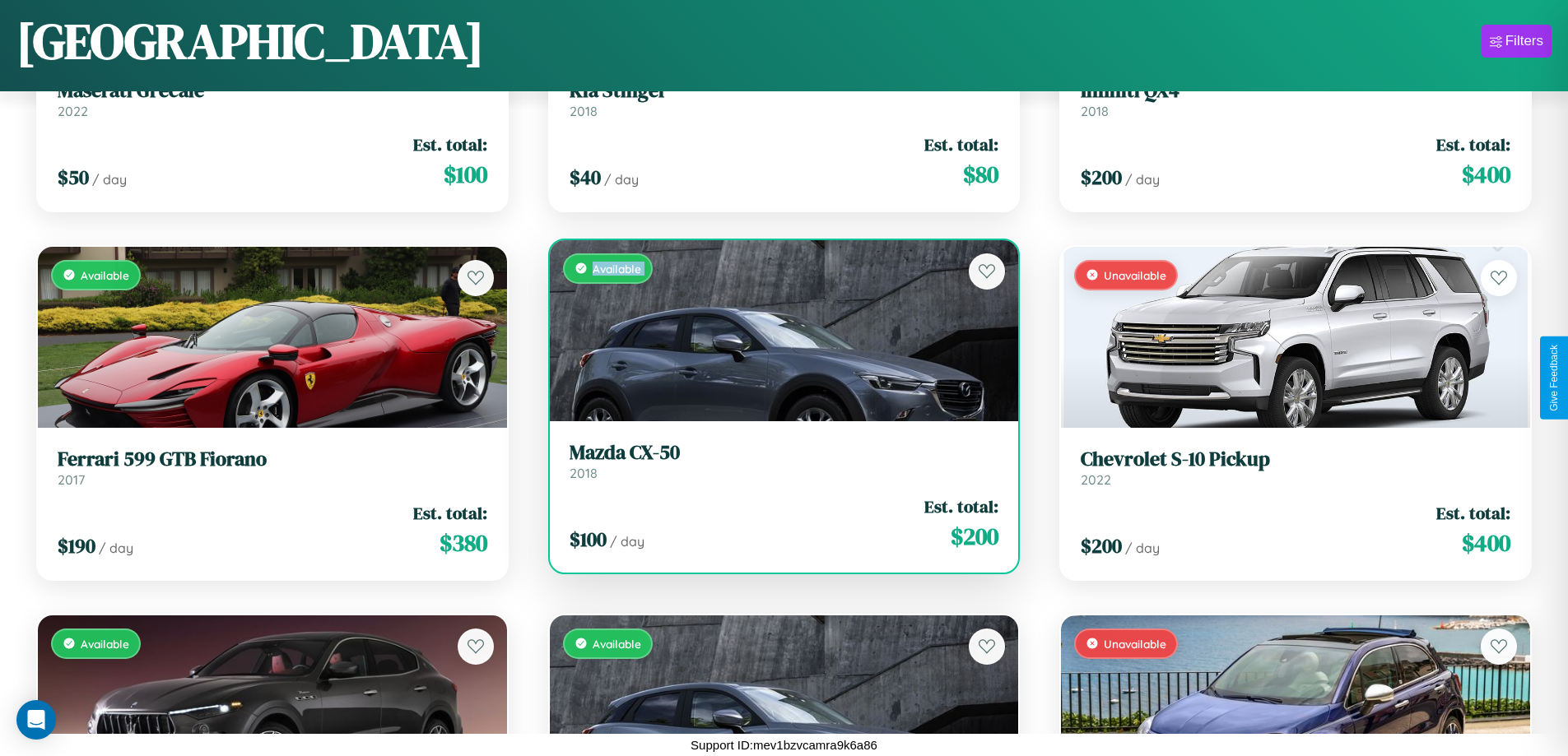
click at [777, 330] on div "Available" at bounding box center [784, 331] width 469 height 181
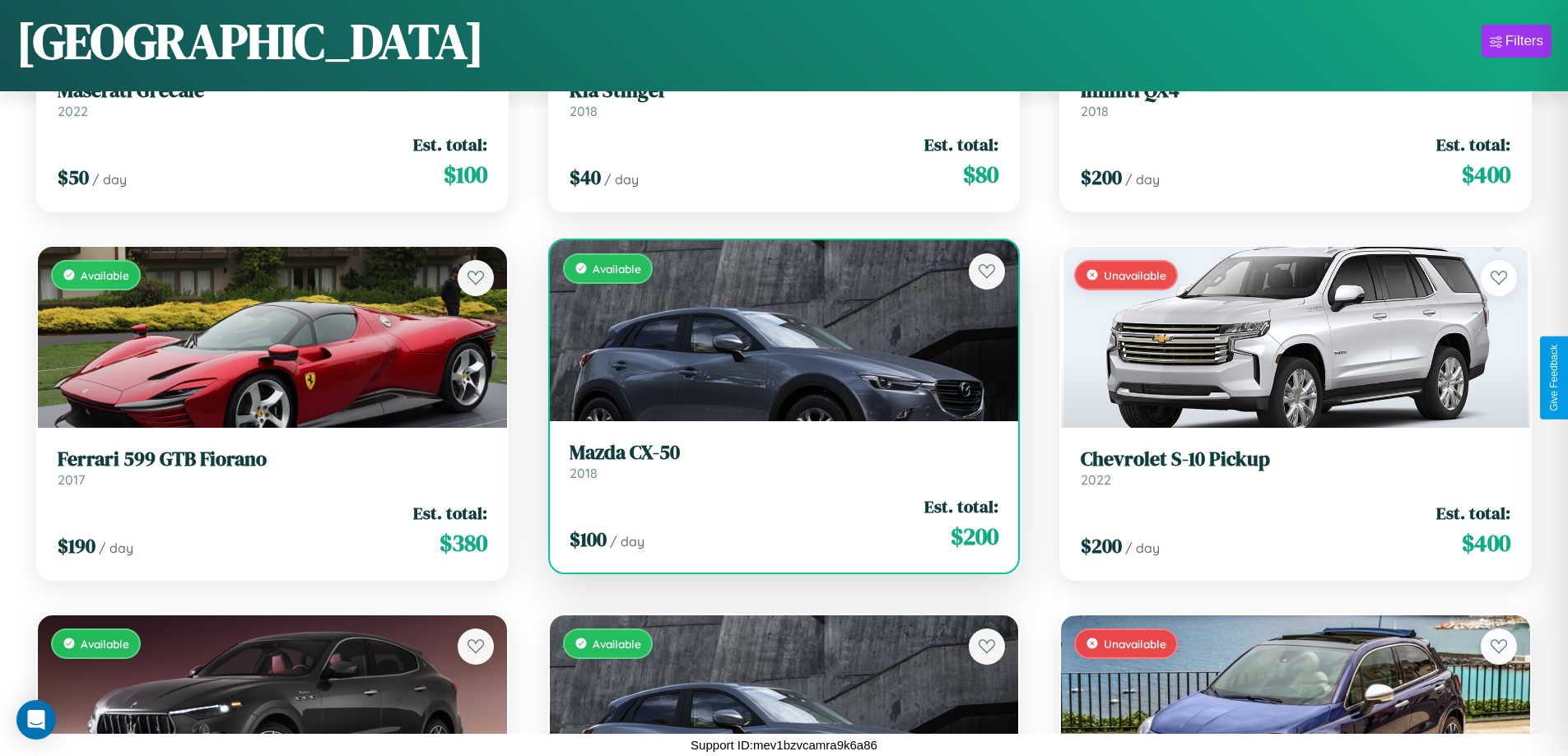
click at [777, 330] on div "Available" at bounding box center [784, 331] width 469 height 181
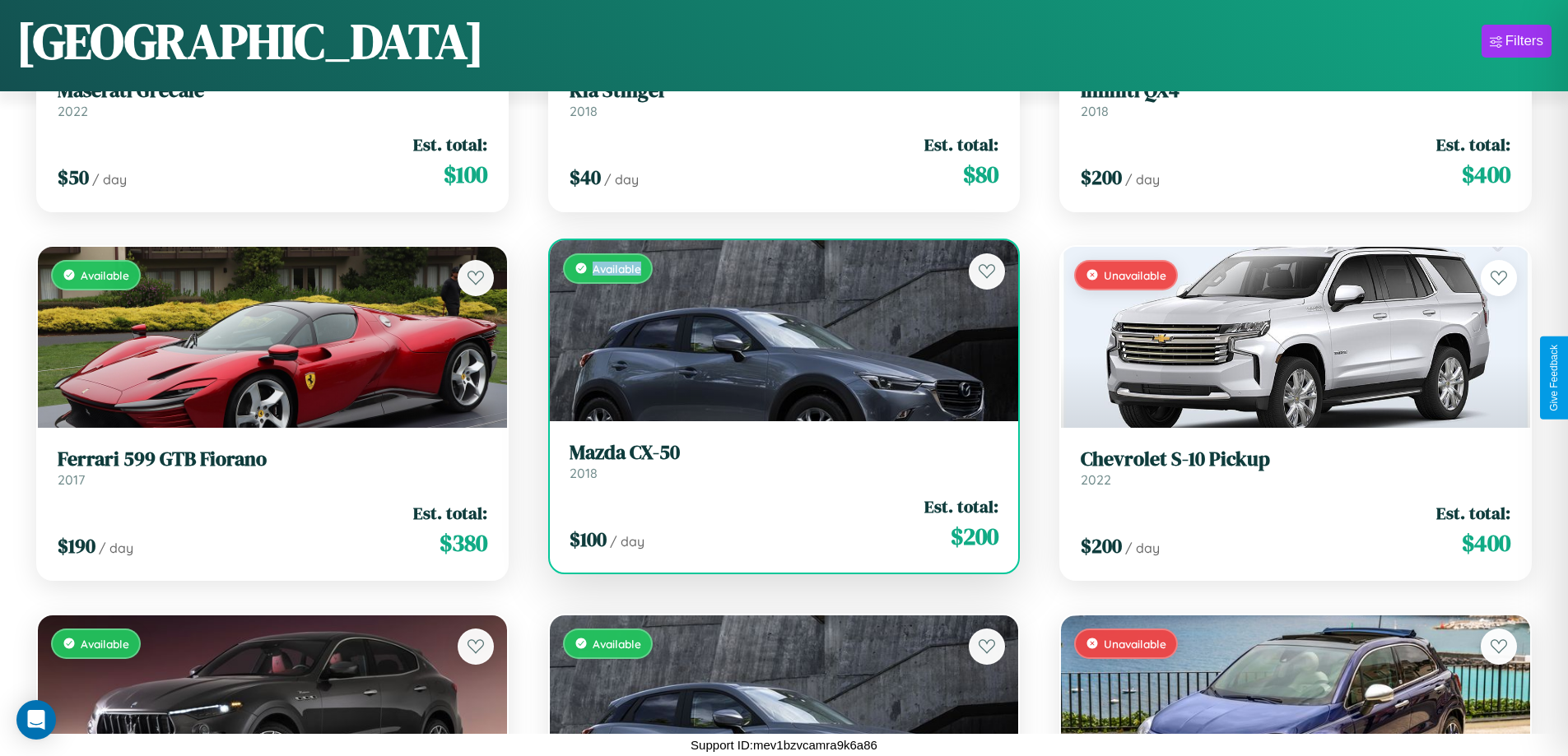
click at [777, 330] on div "Available" at bounding box center [784, 331] width 469 height 181
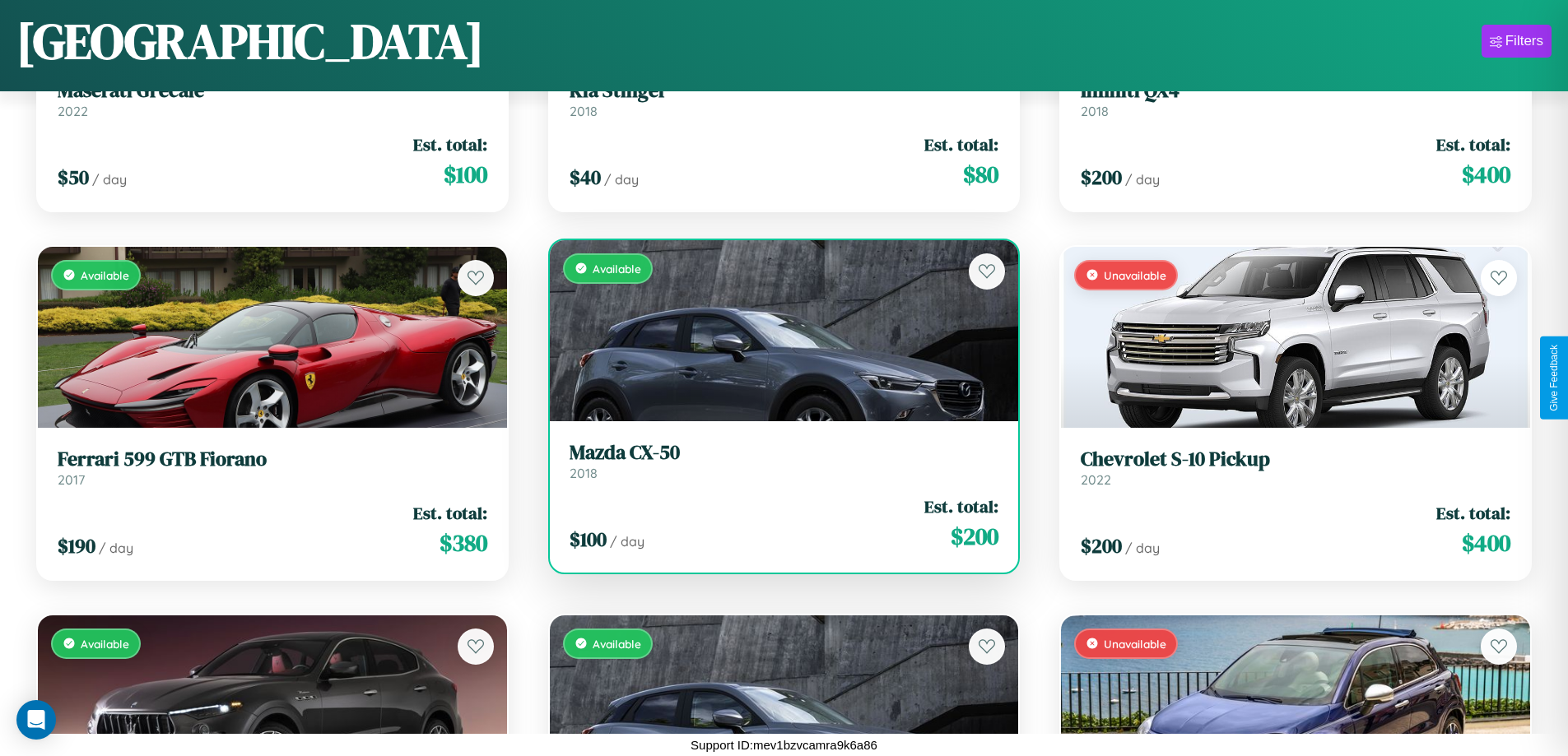
click at [777, 460] on h3 "Mazda CX-50" at bounding box center [784, 453] width 430 height 24
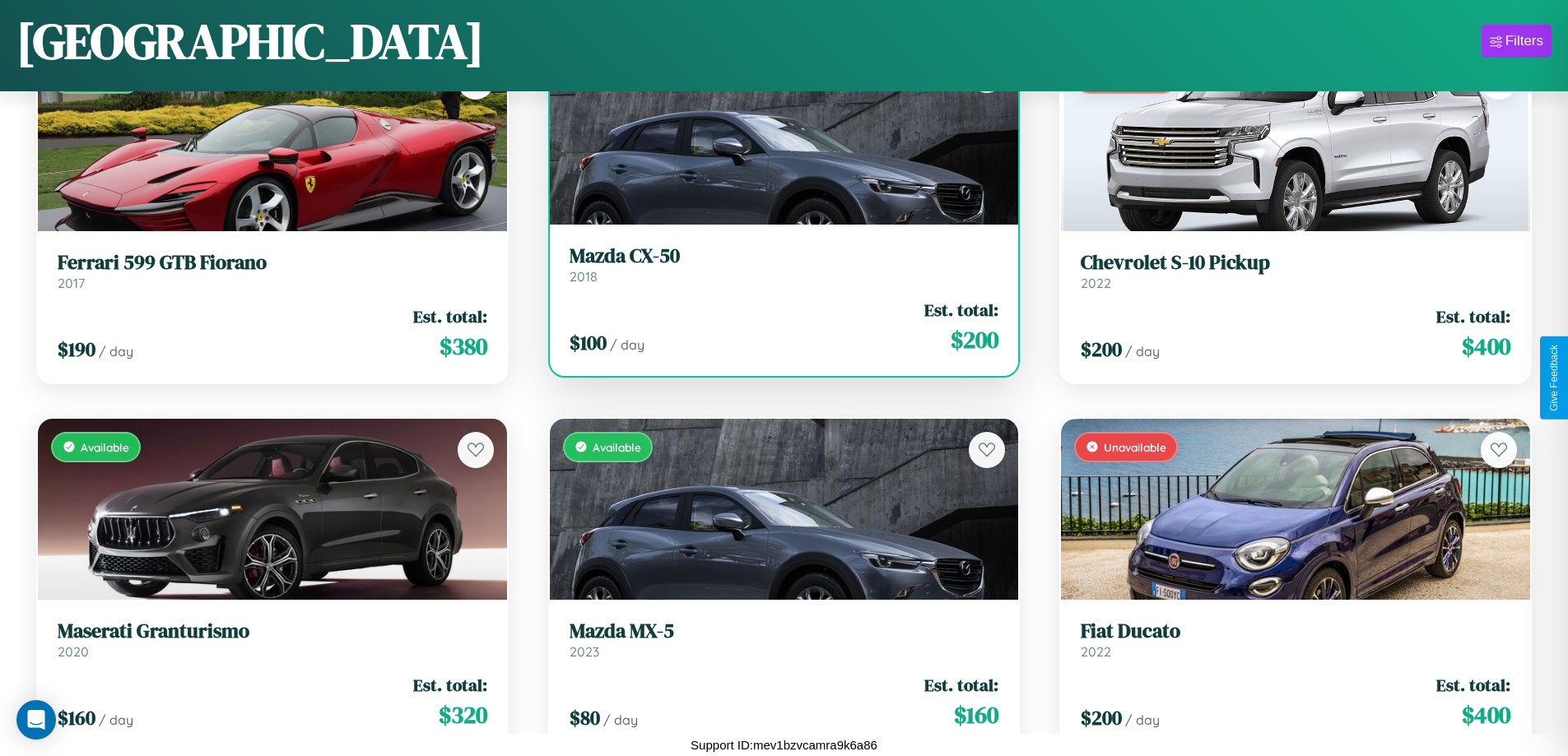
scroll to position [2074, 0]
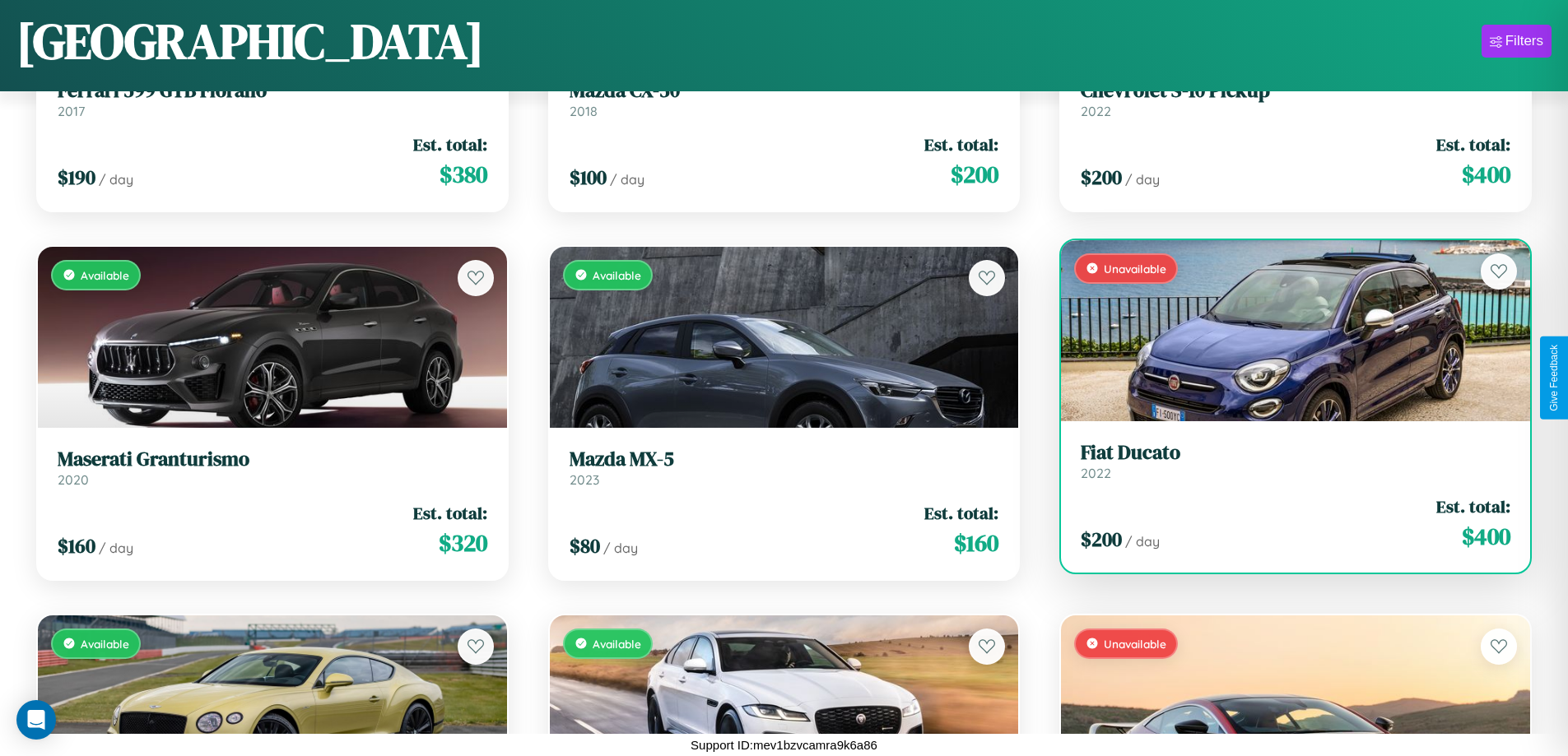
click at [1285, 464] on link "Fiat Ducato 2022" at bounding box center [1295, 461] width 430 height 40
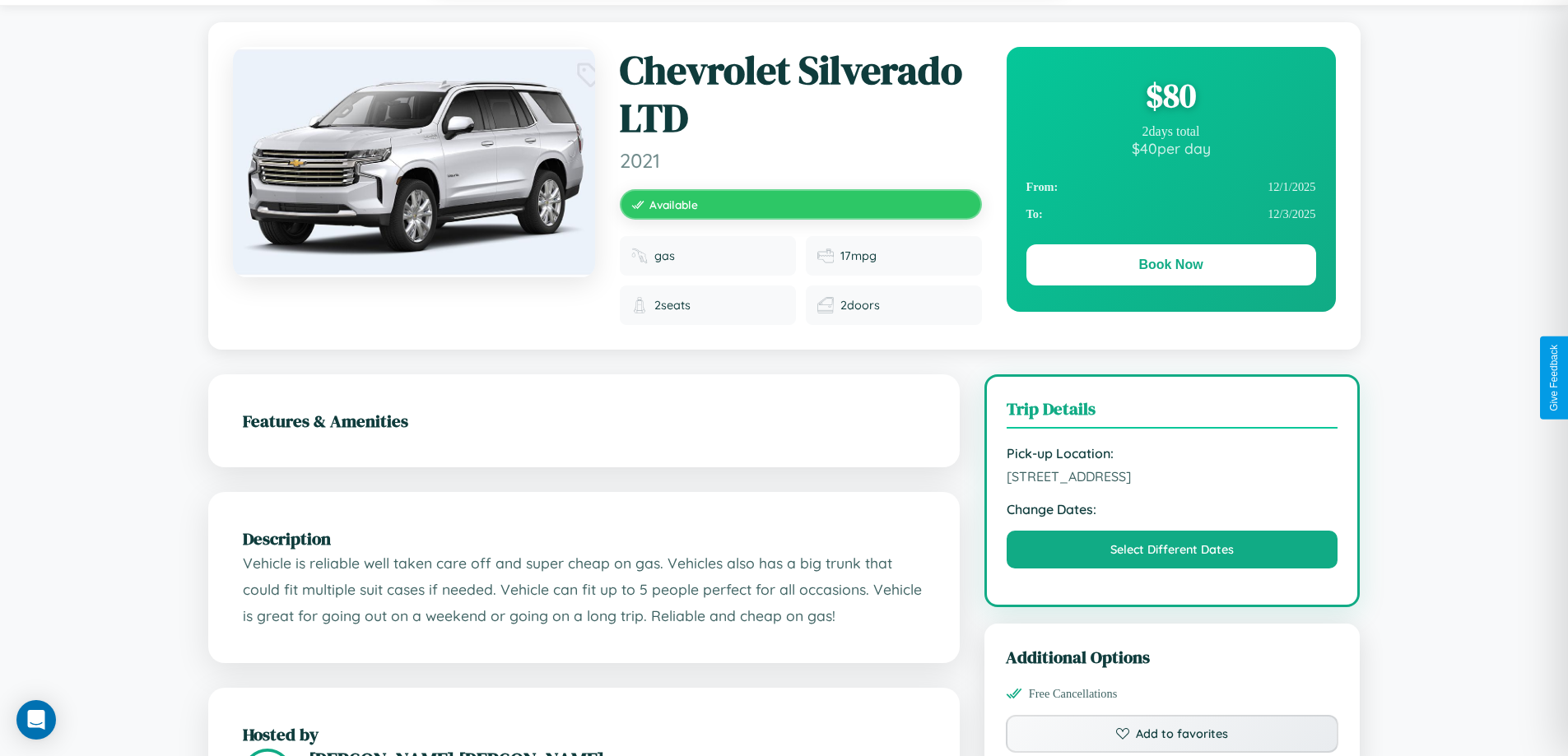
scroll to position [183, 0]
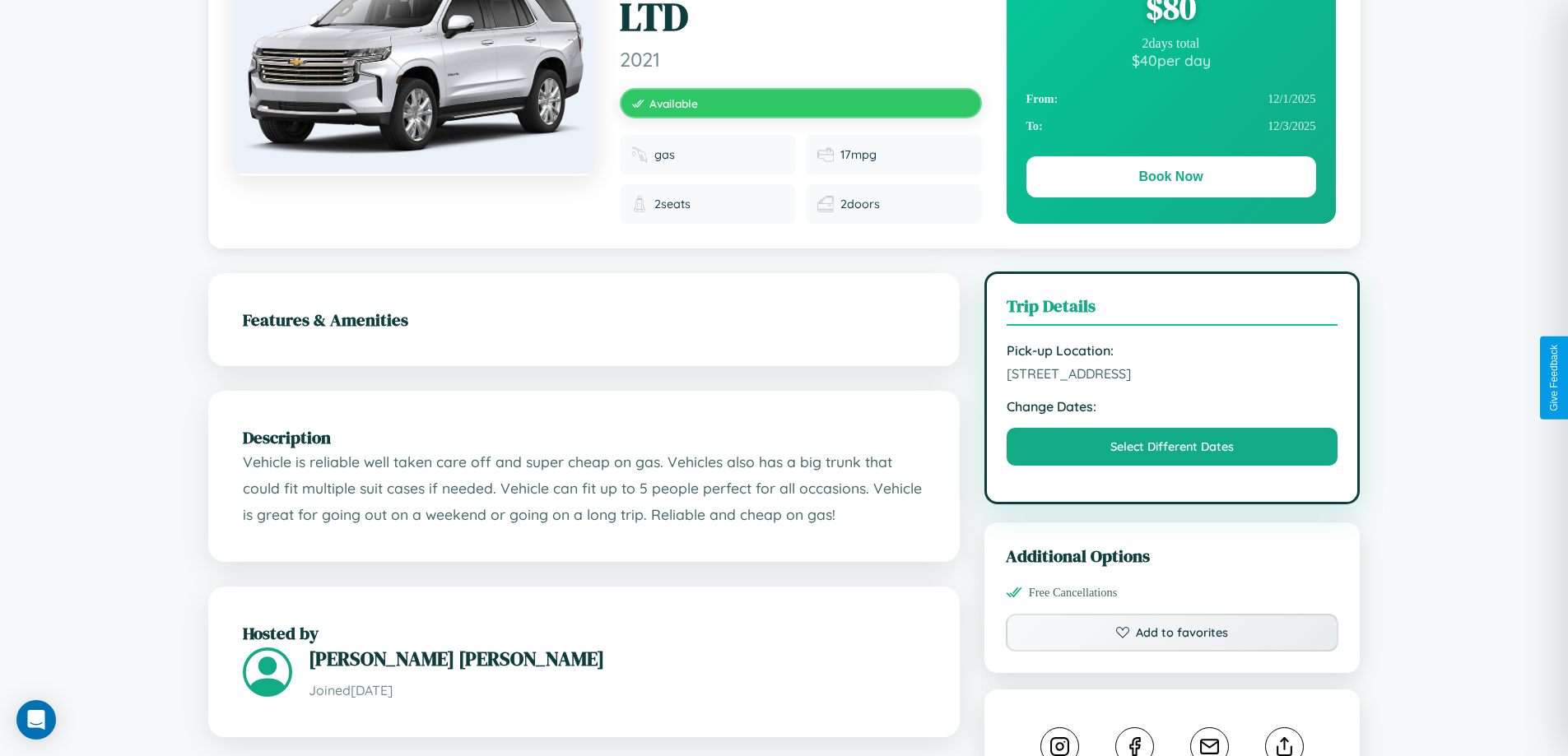
click at [1172, 377] on span "[STREET_ADDRESS]" at bounding box center [1172, 373] width 331 height 17
click at [1172, 376] on span "4478 Second Street Bangalore Karnataka 22278 India" at bounding box center [1172, 373] width 331 height 17
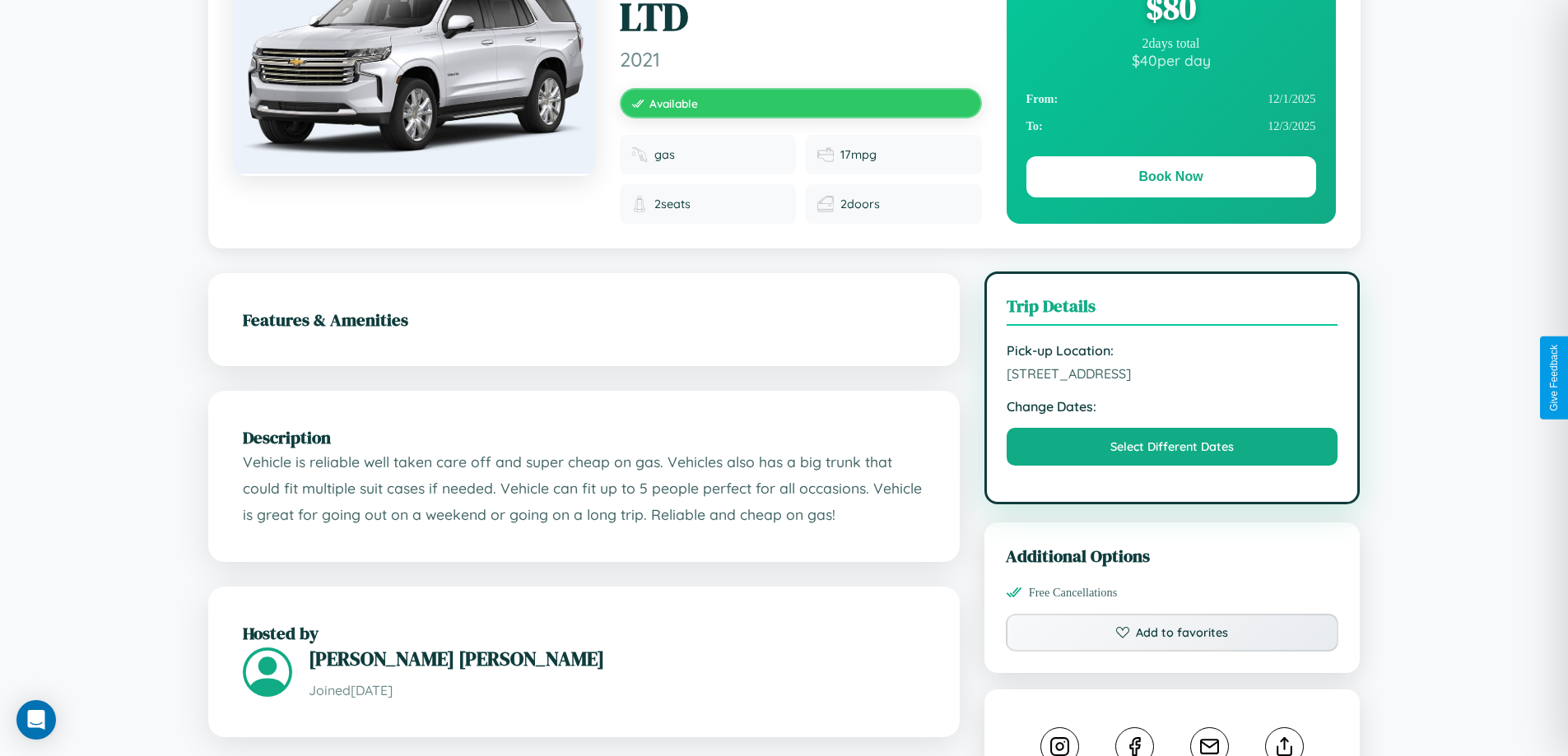
click at [1172, 376] on span "4478 Second Street Bangalore Karnataka 22278 India" at bounding box center [1172, 373] width 331 height 17
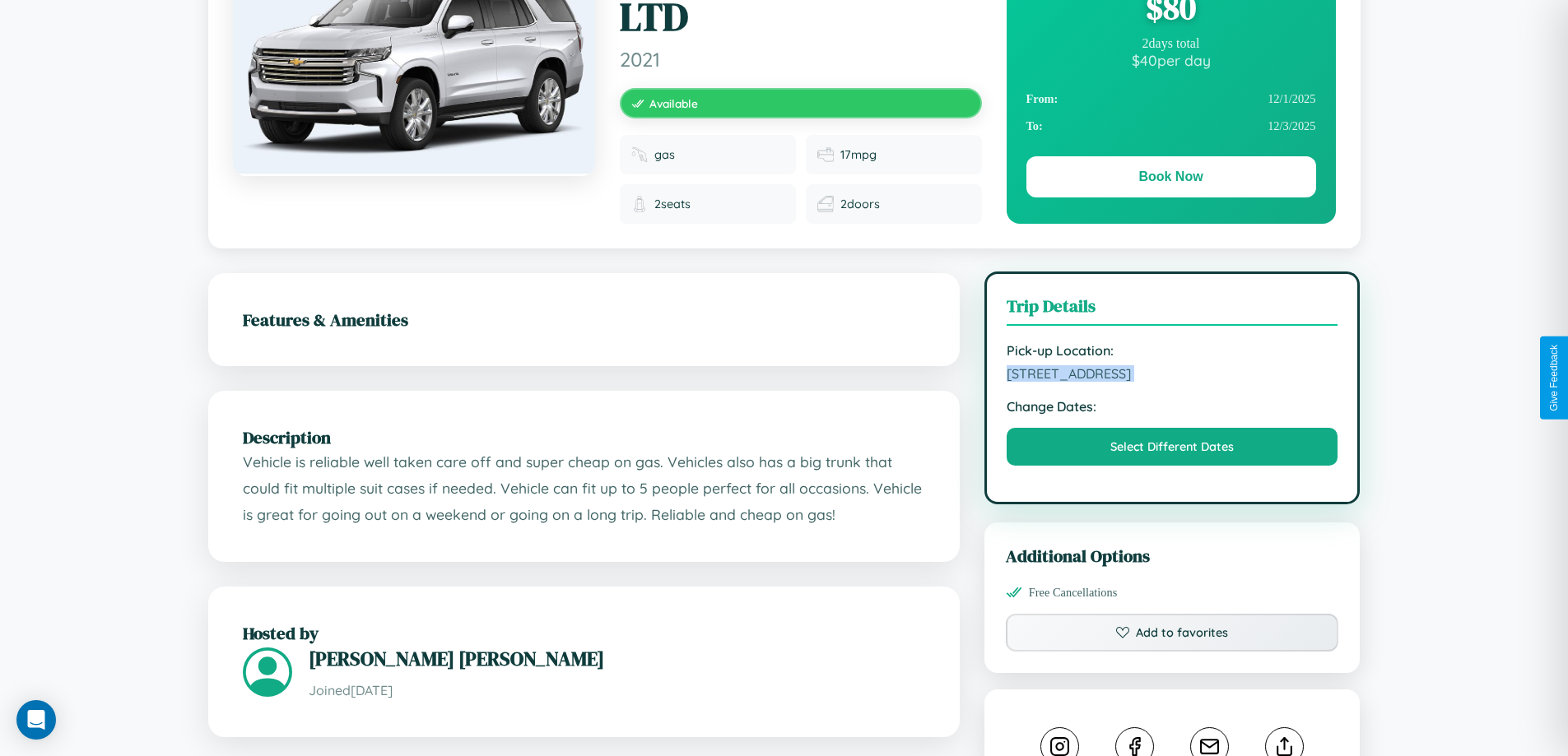
click at [1172, 376] on span "4478 Second Street Bangalore Karnataka 22278 India" at bounding box center [1172, 373] width 331 height 17
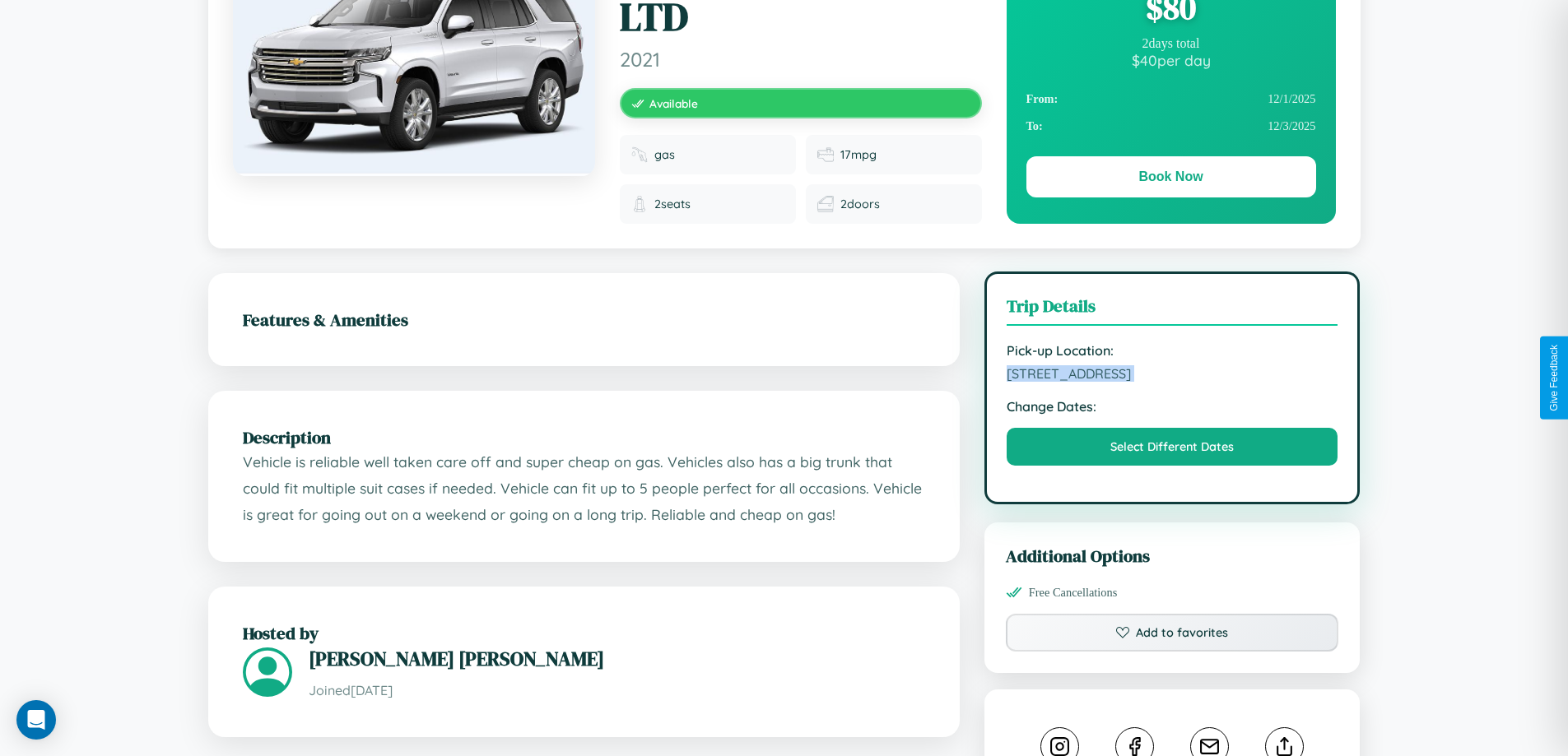
click at [1172, 376] on span "4478 Second Street Bangalore Karnataka 22278 India" at bounding box center [1172, 373] width 331 height 17
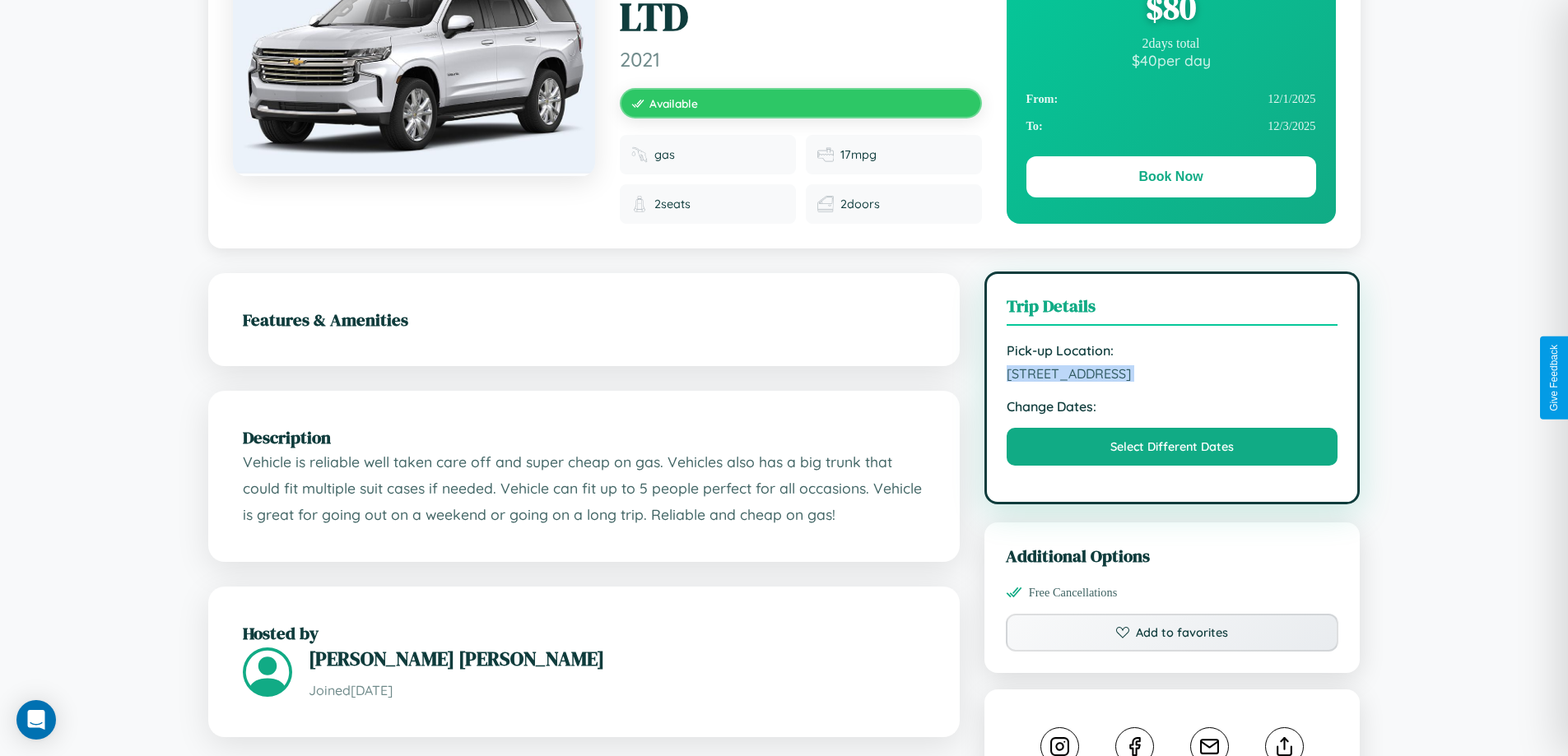
click at [1172, 376] on span "4478 Second Street Bangalore Karnataka 22278 India" at bounding box center [1172, 373] width 331 height 17
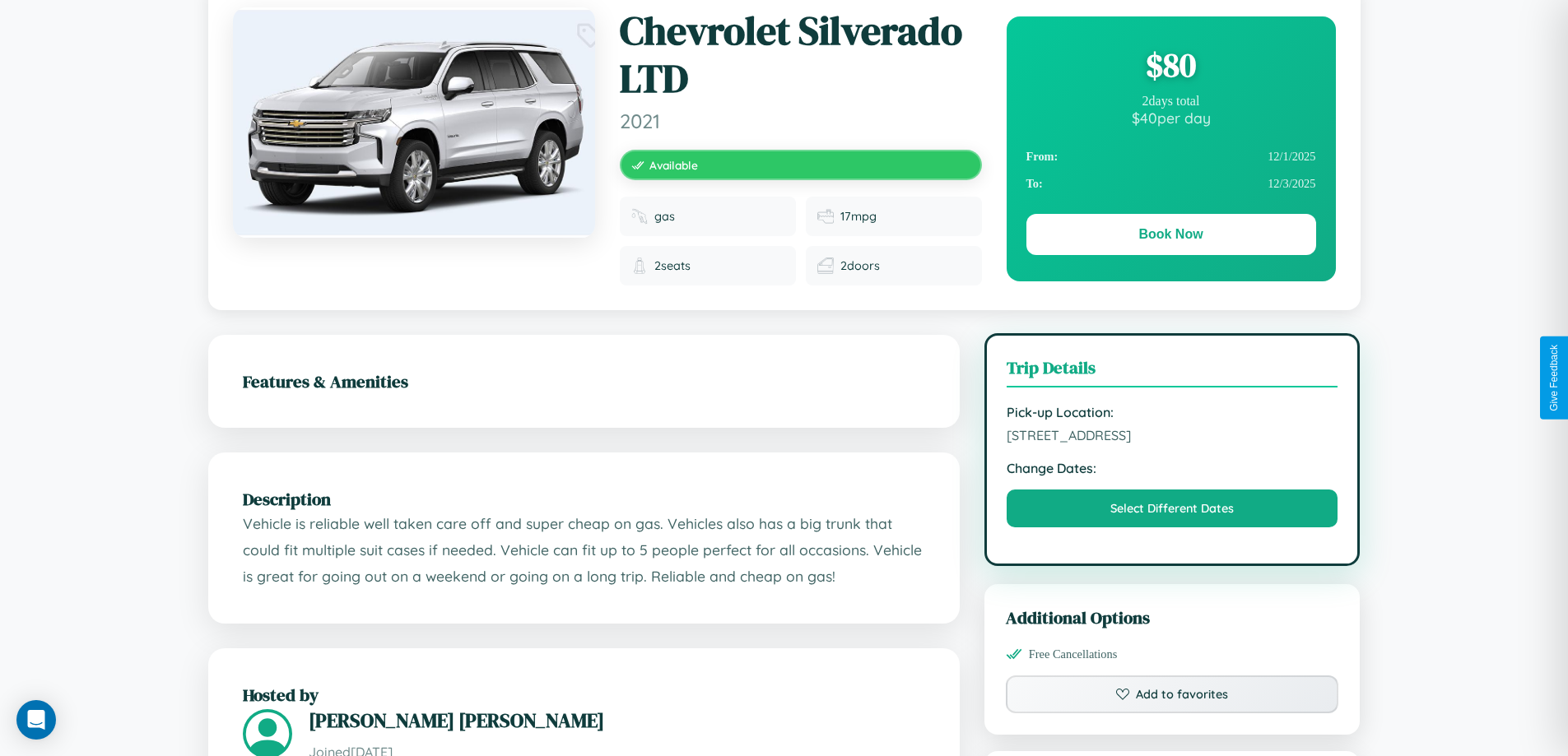
scroll to position [0, 0]
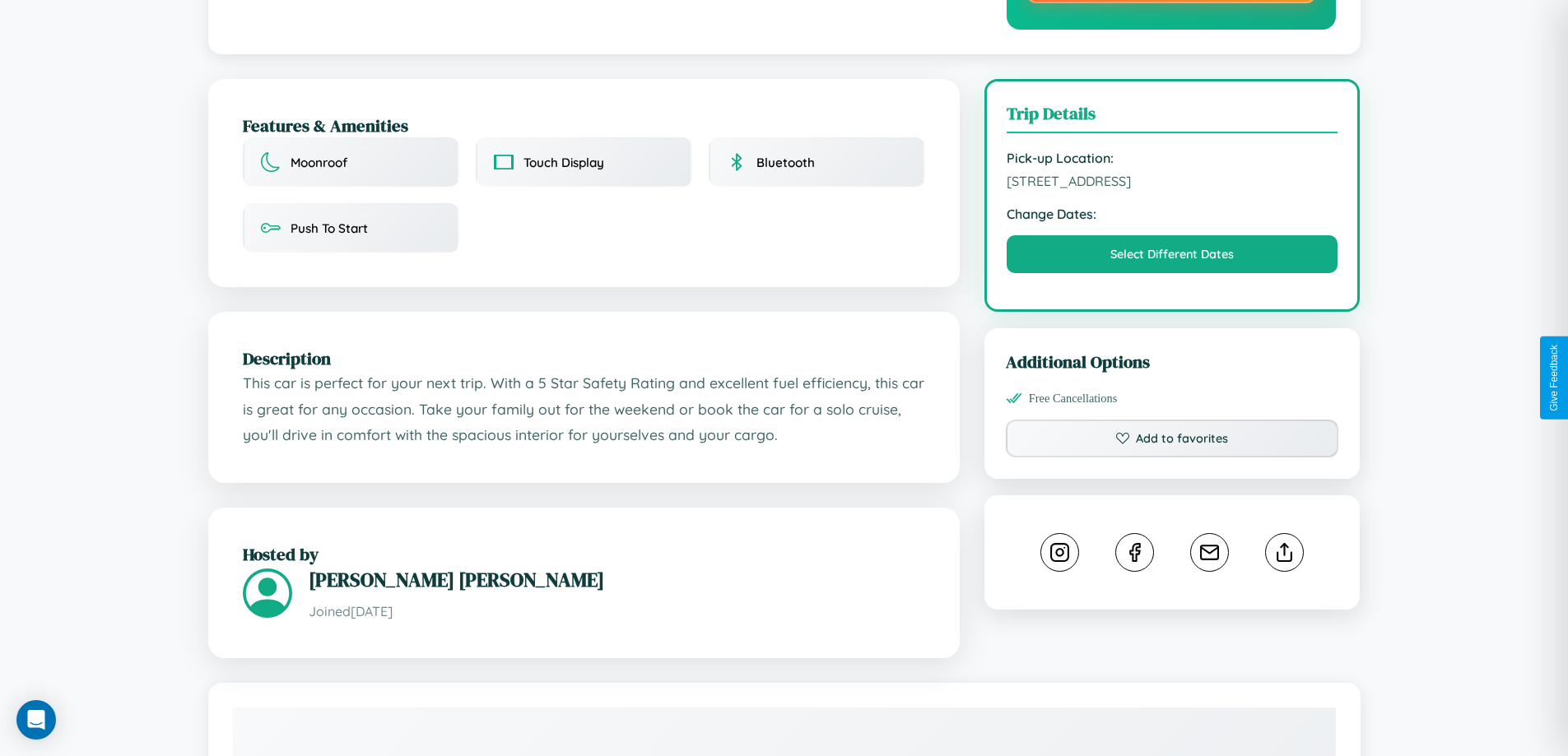
scroll to position [478, 0]
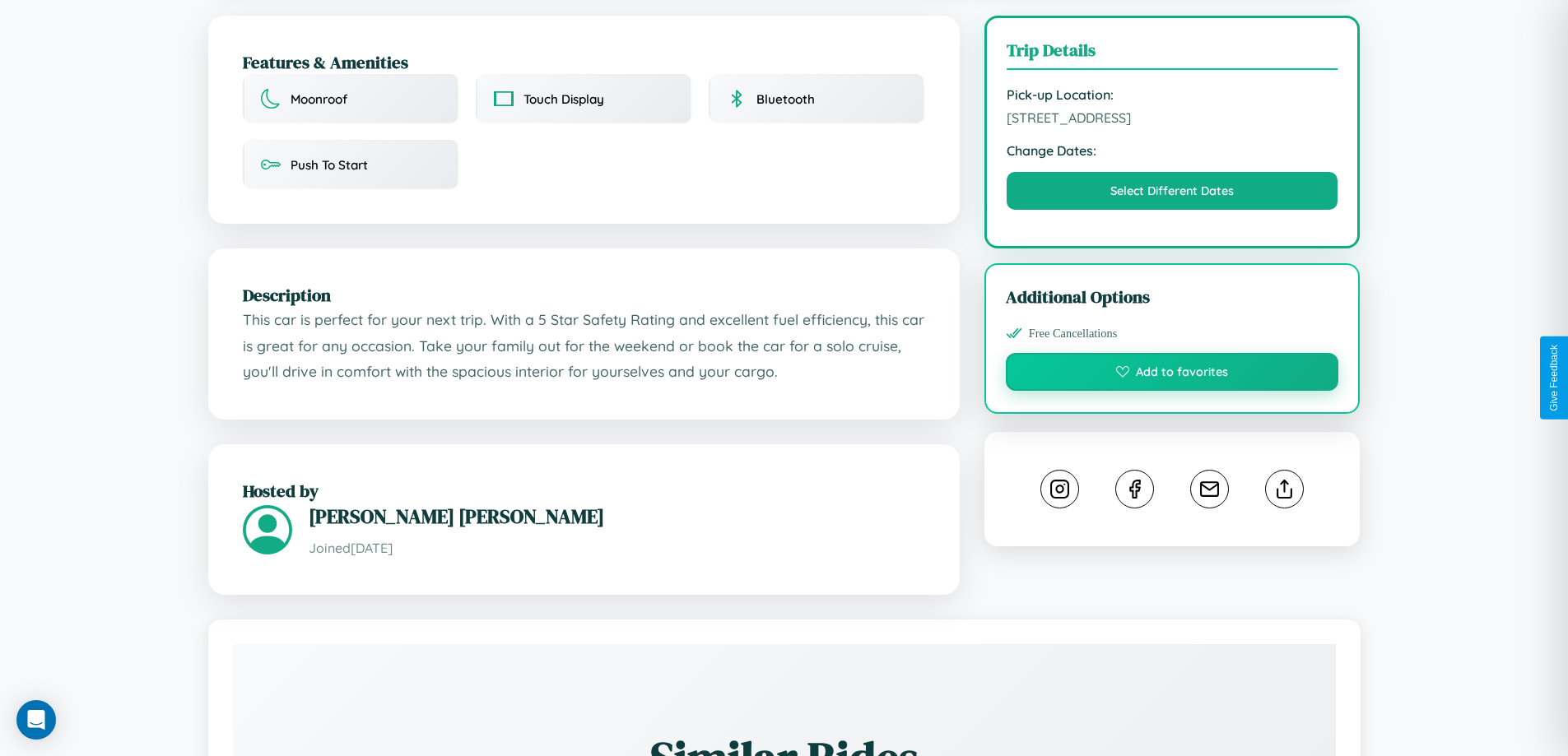
click at [1172, 378] on button "Add to favorites" at bounding box center [1172, 371] width 333 height 37
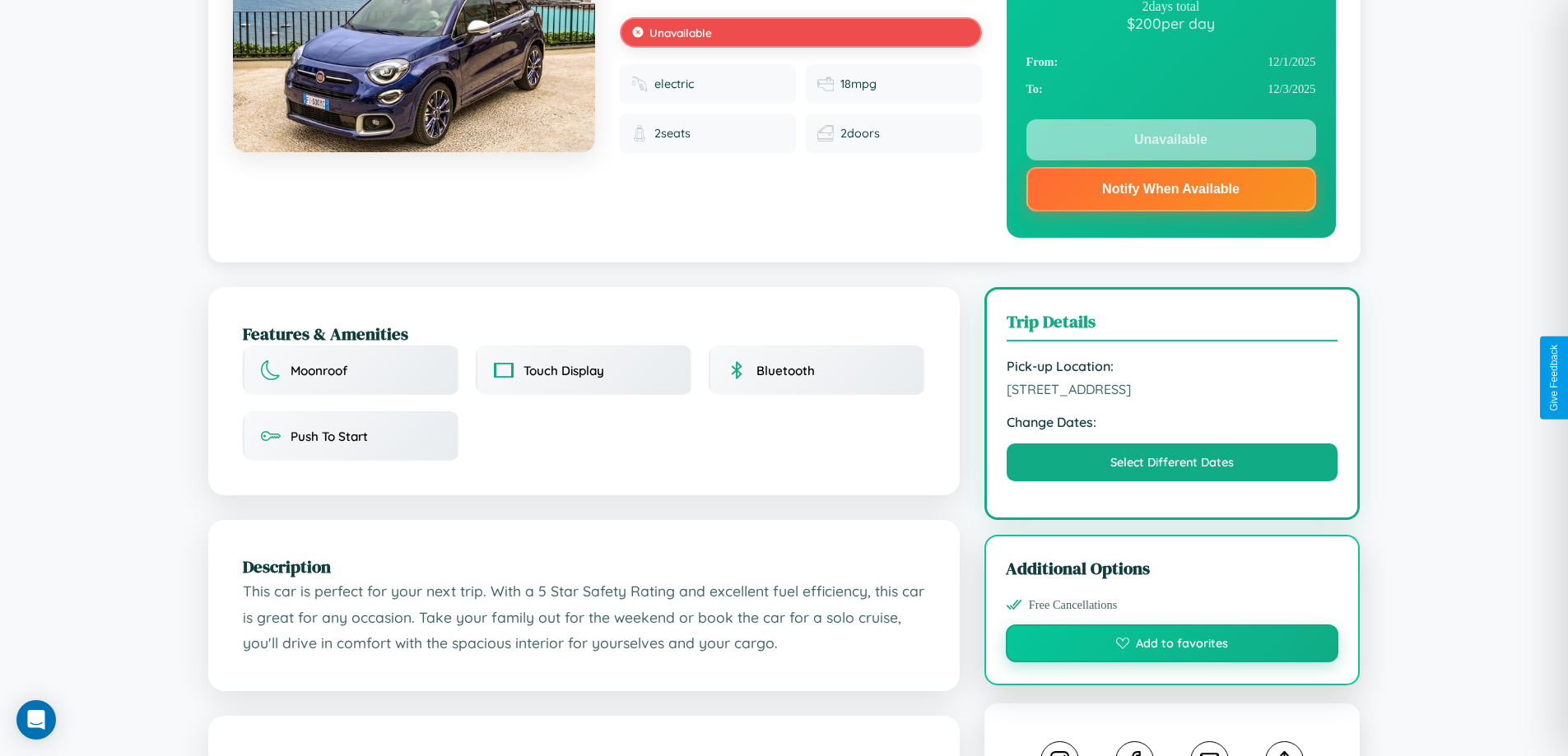
scroll to position [0, 0]
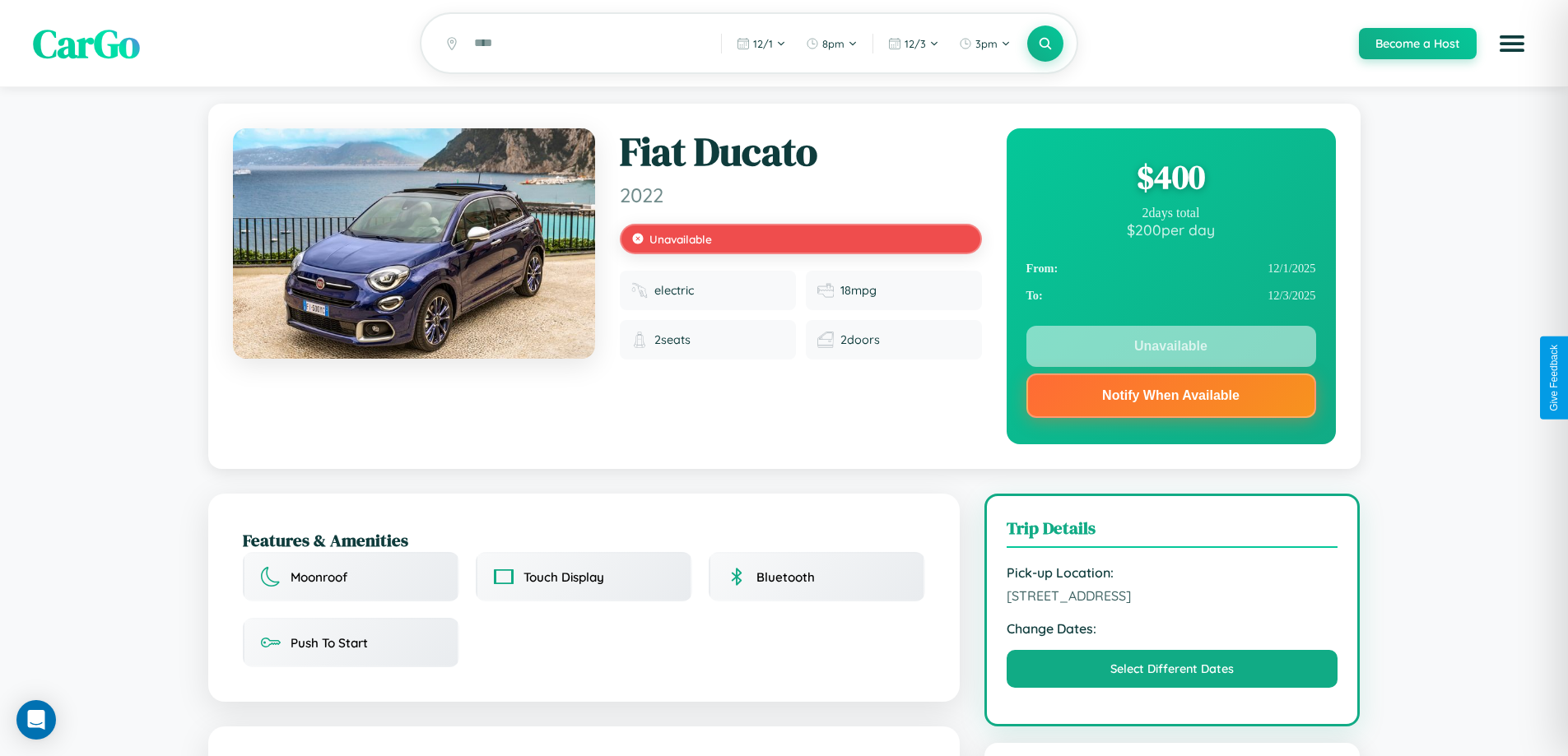
click at [1170, 180] on div "$ 400" at bounding box center [1171, 176] width 290 height 44
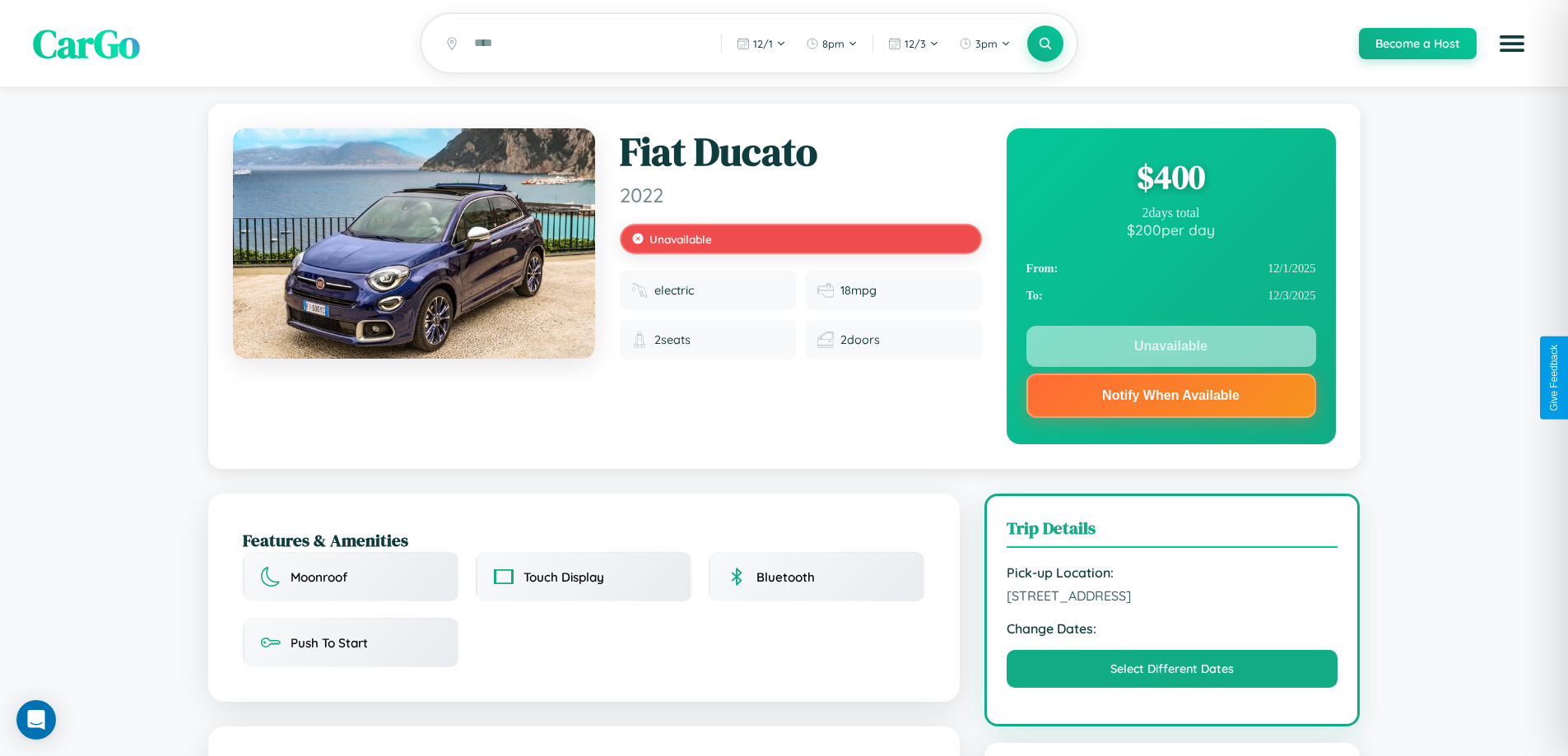
click at [1170, 180] on div "$ 400" at bounding box center [1171, 176] width 290 height 44
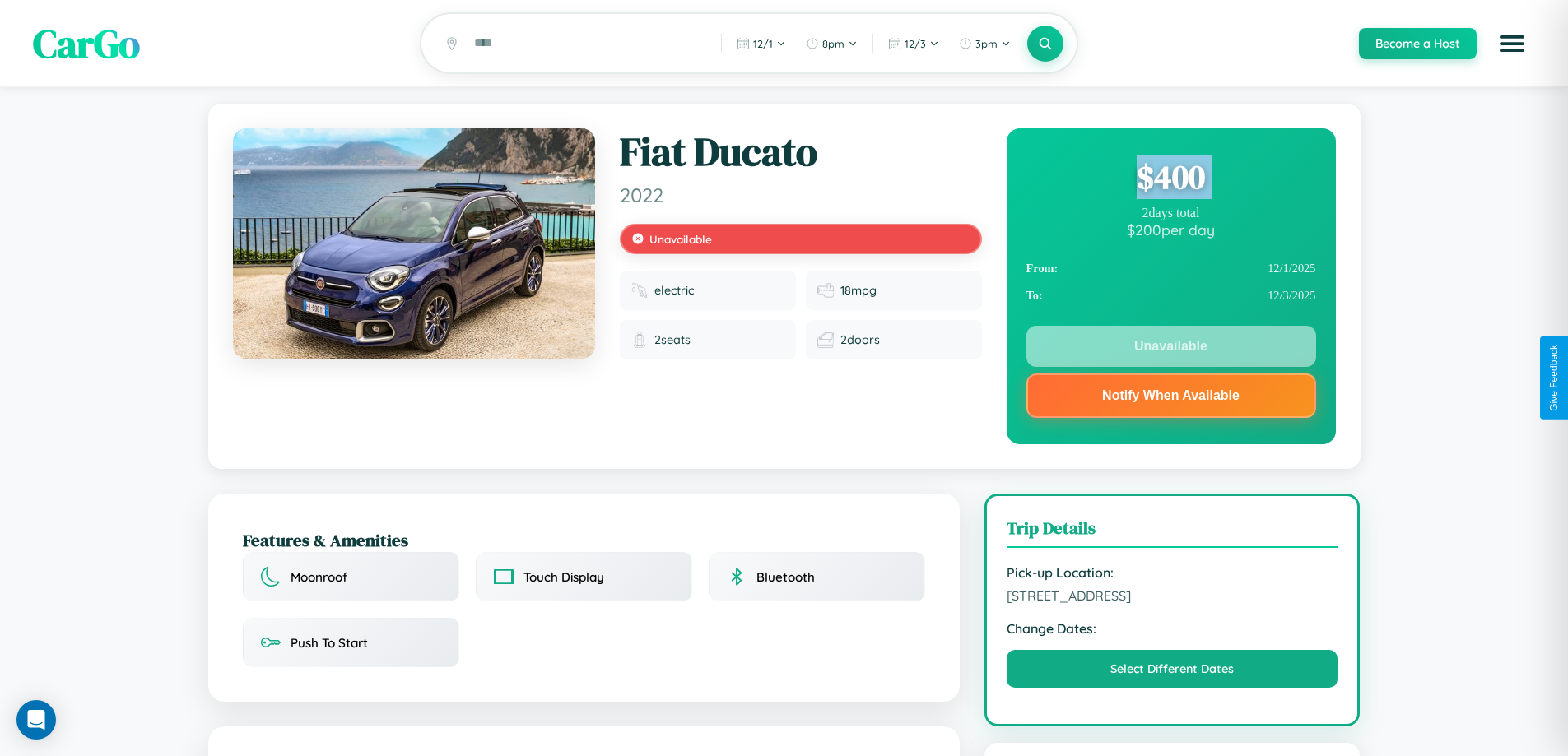
click at [1170, 180] on div "$ 400" at bounding box center [1171, 176] width 290 height 44
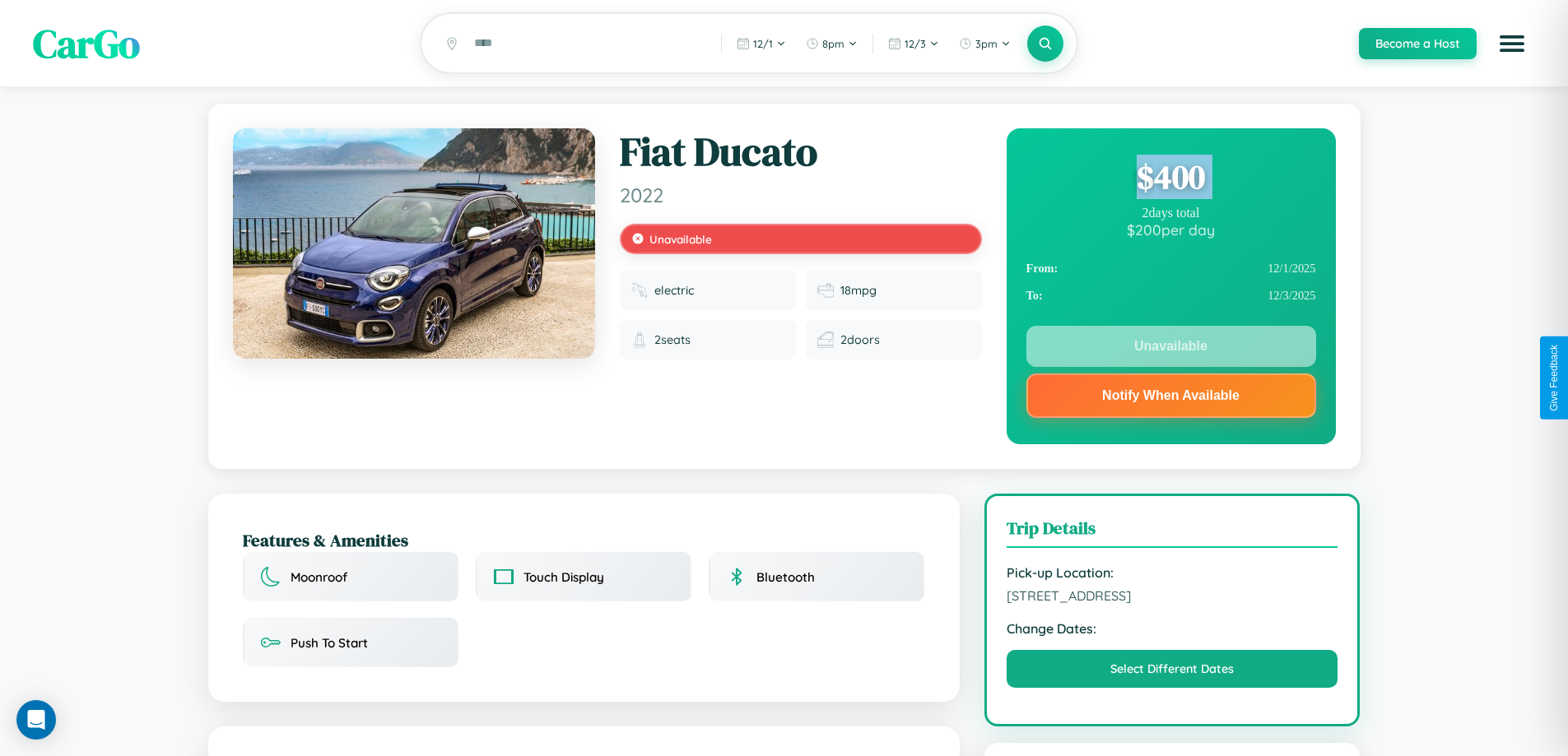
click at [1170, 180] on div "$ 400" at bounding box center [1171, 176] width 290 height 44
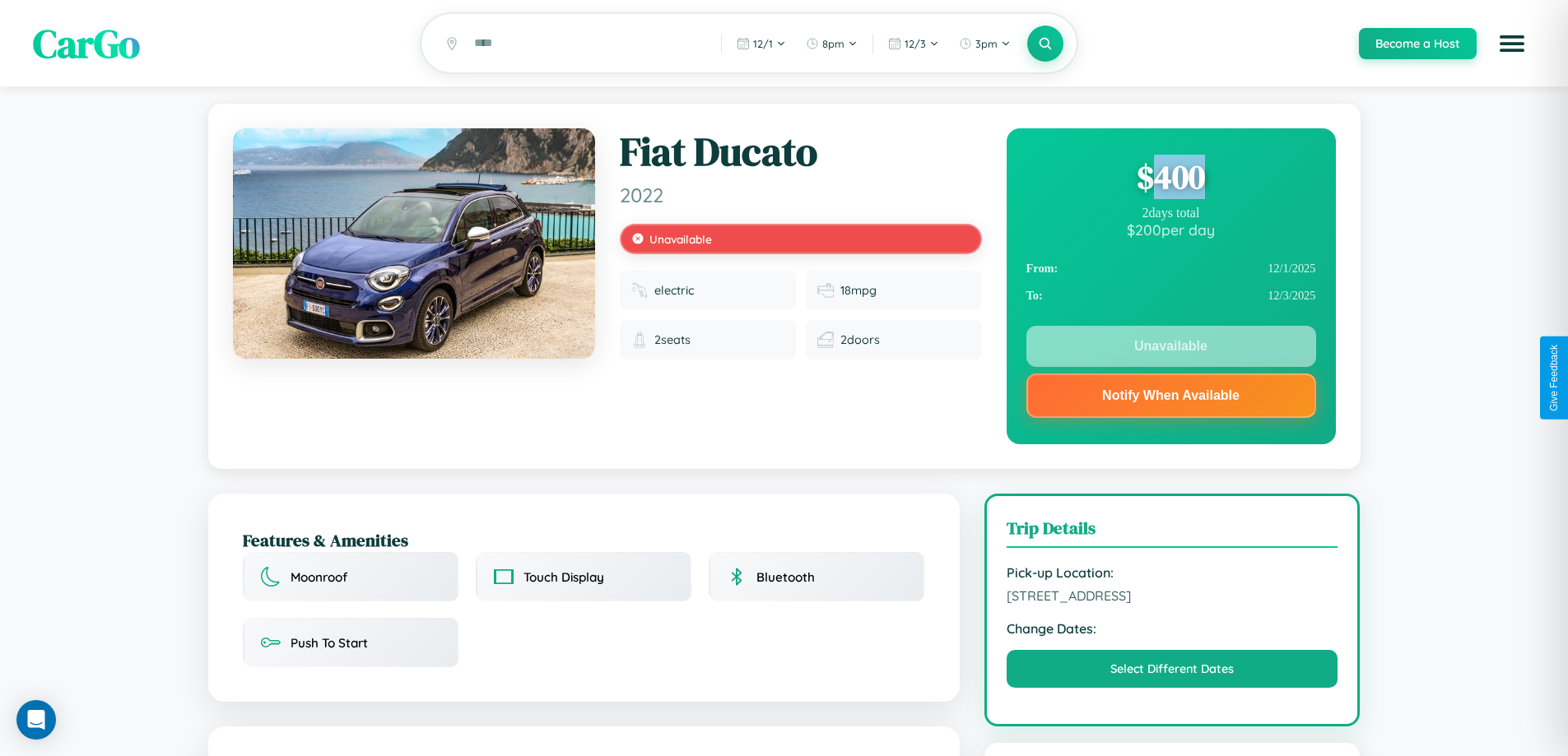
click at [1170, 180] on div "$ 400" at bounding box center [1171, 176] width 290 height 44
